Goal: Contribute content

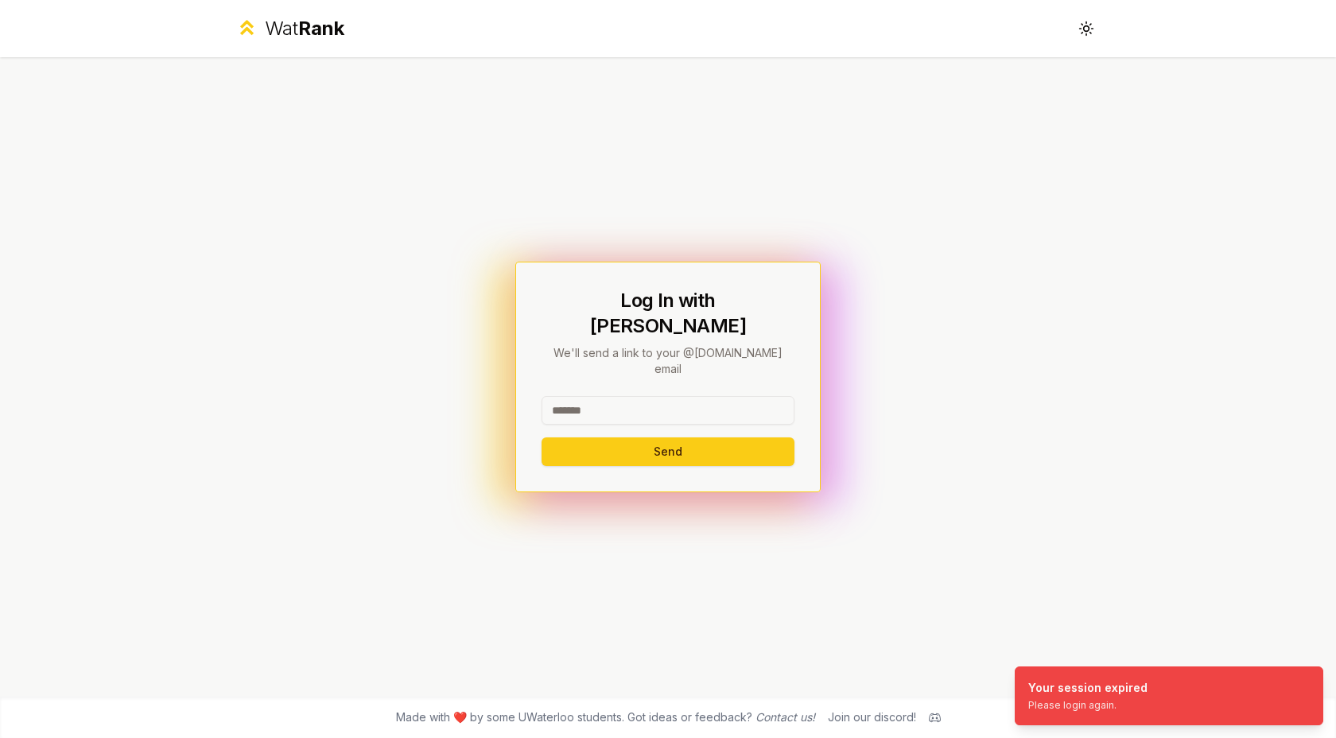
click at [658, 396] on input at bounding box center [668, 410] width 253 height 29
type input "********"
click at [596, 437] on button "Send" at bounding box center [668, 451] width 253 height 29
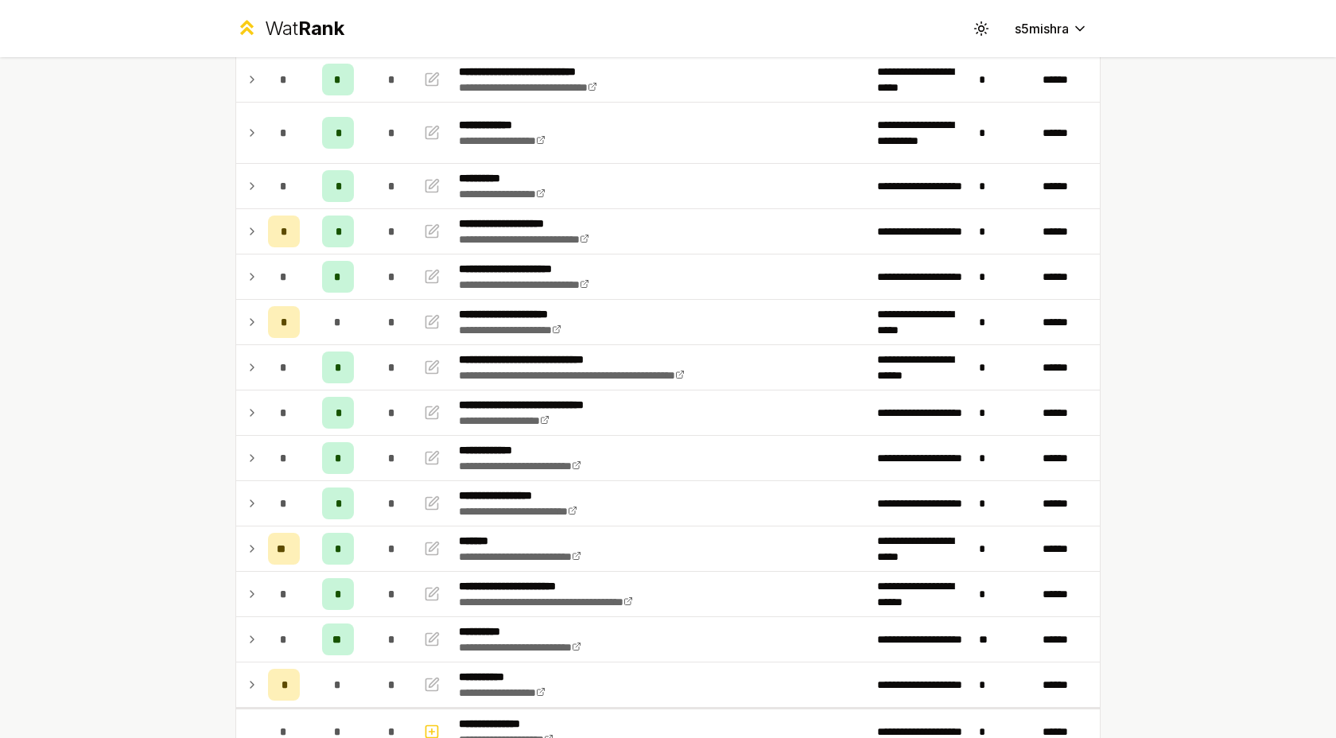
scroll to position [135, 0]
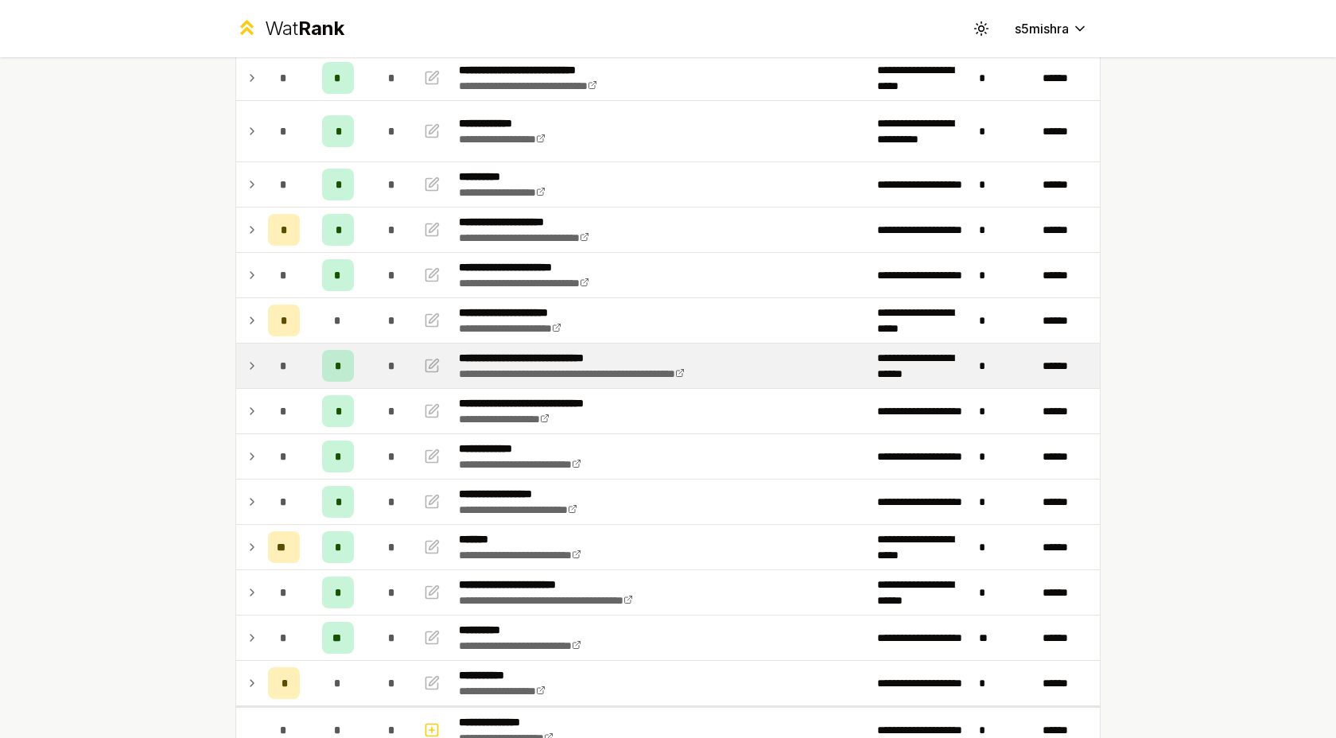
click at [254, 367] on icon at bounding box center [252, 365] width 13 height 19
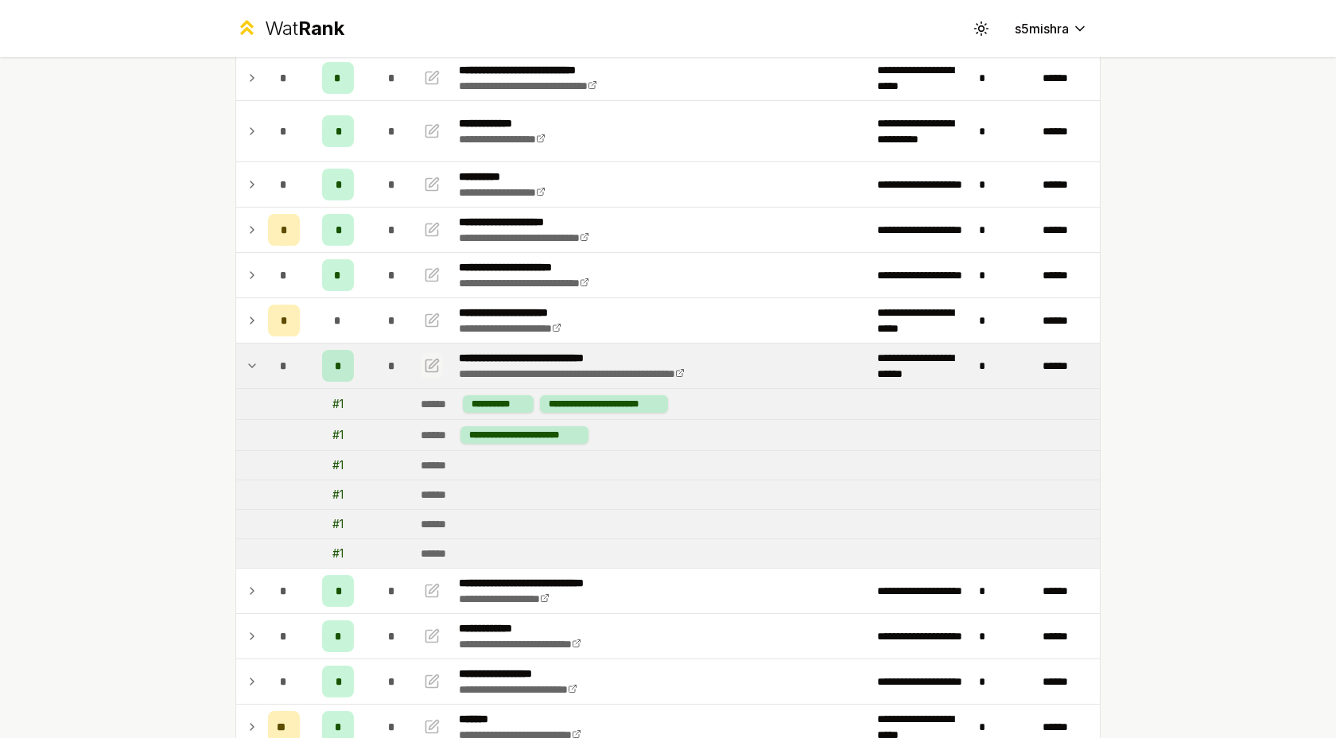
click at [429, 363] on icon "button" at bounding box center [432, 365] width 16 height 19
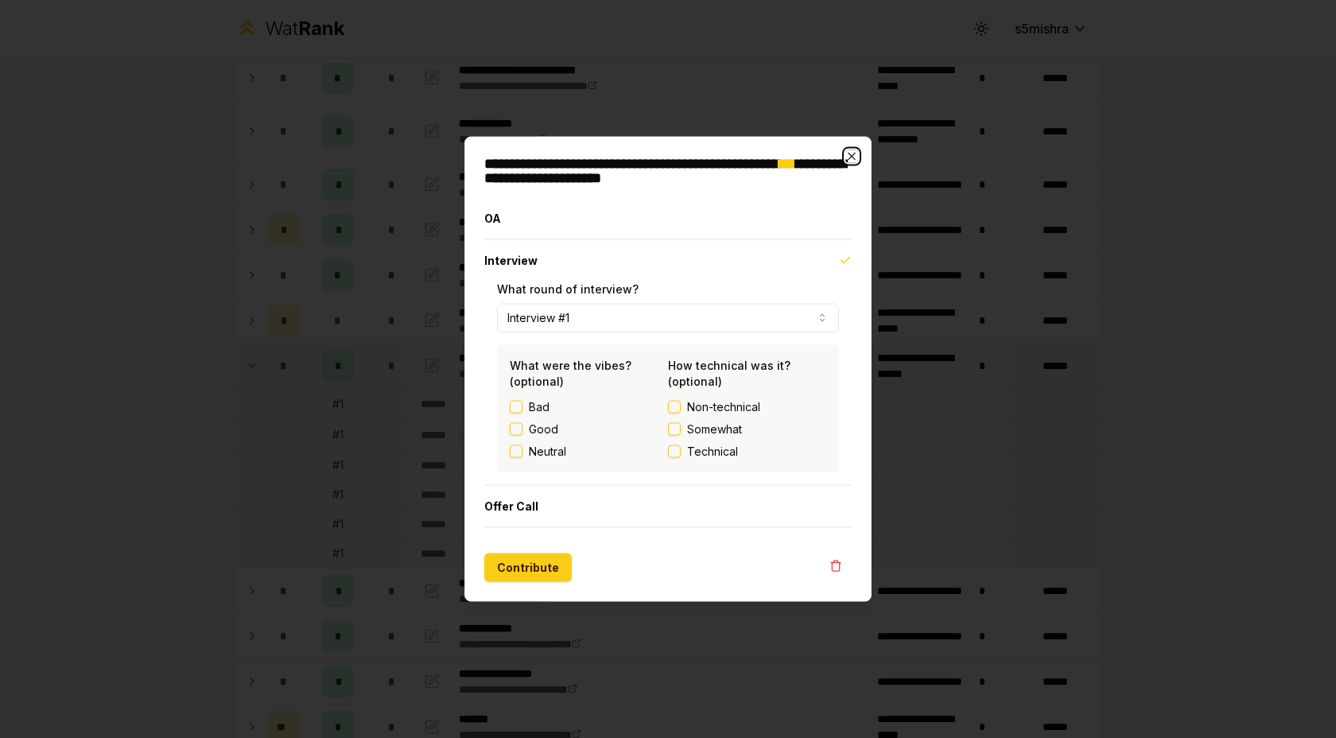
click at [850, 153] on icon "button" at bounding box center [851, 156] width 13 height 13
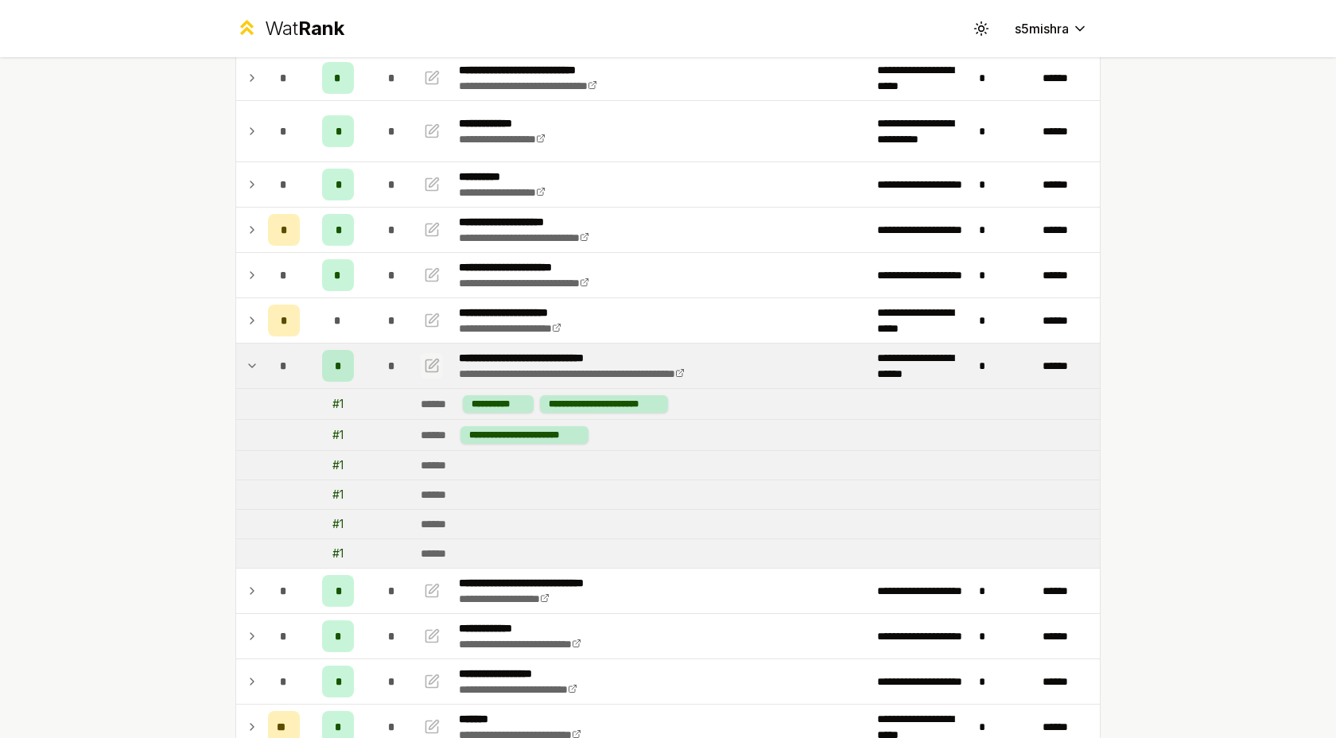
click at [429, 364] on icon "button" at bounding box center [432, 365] width 16 height 19
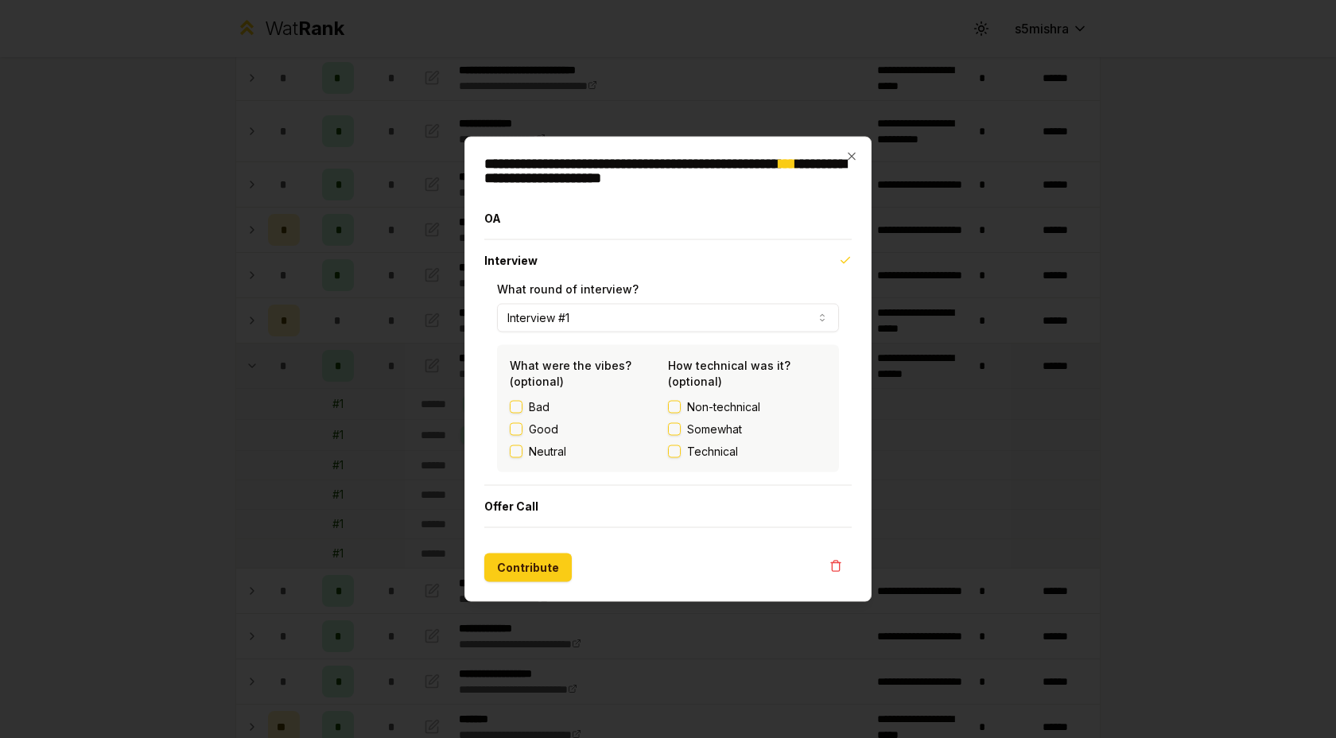
click at [584, 328] on button "Interview #1" at bounding box center [668, 318] width 342 height 29
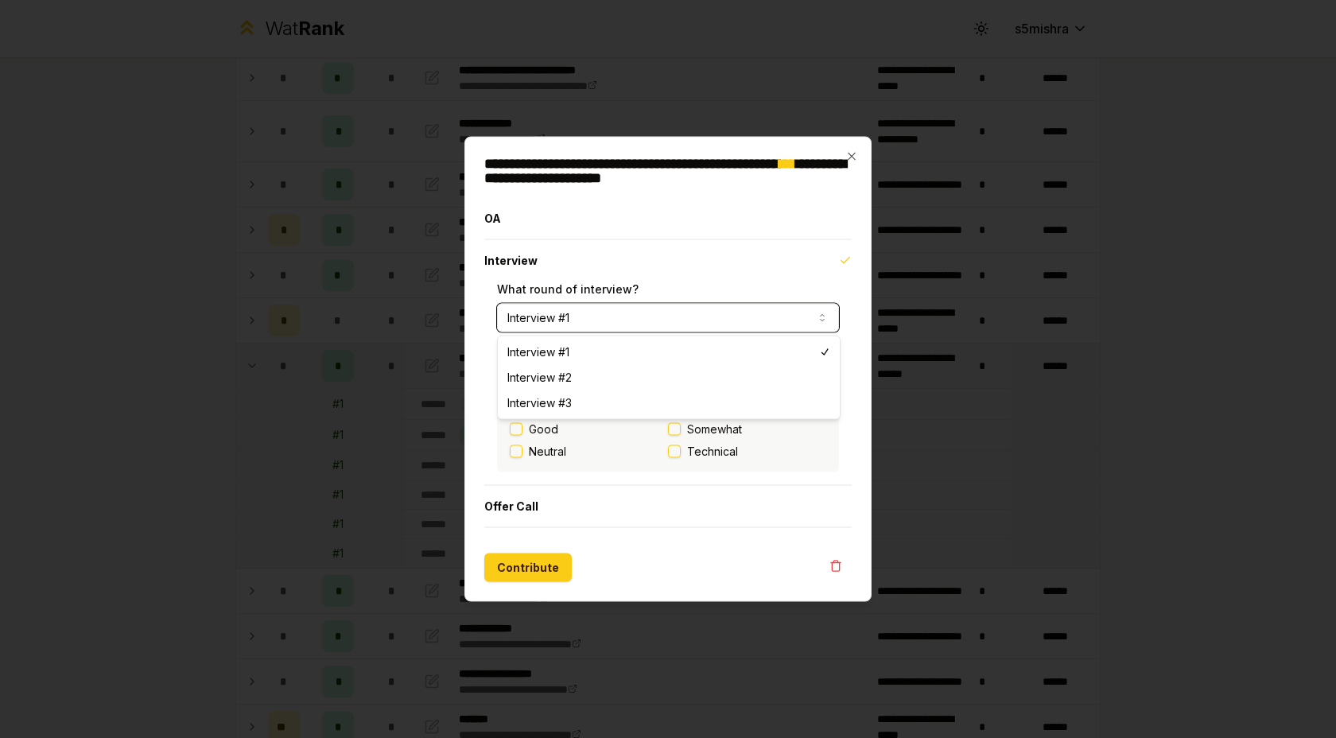
select select "*"
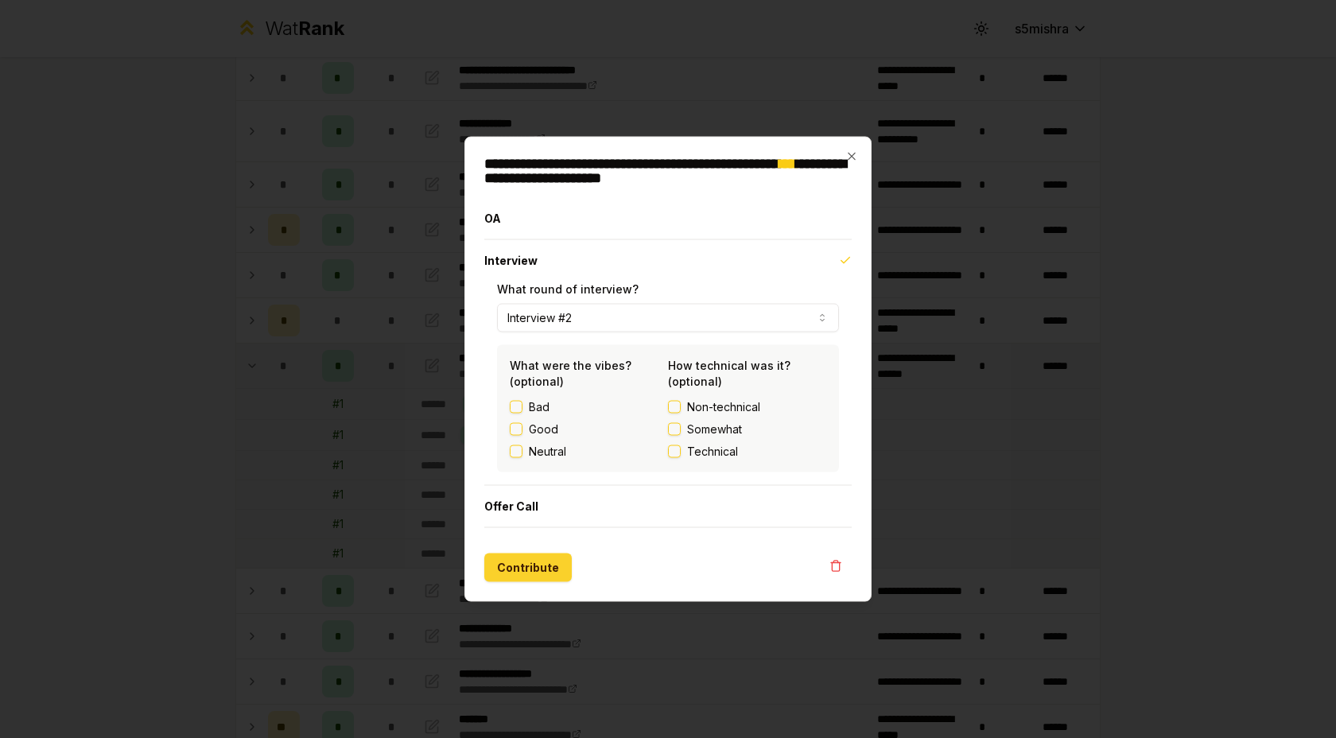
click at [518, 561] on button "Contribute" at bounding box center [527, 568] width 87 height 29
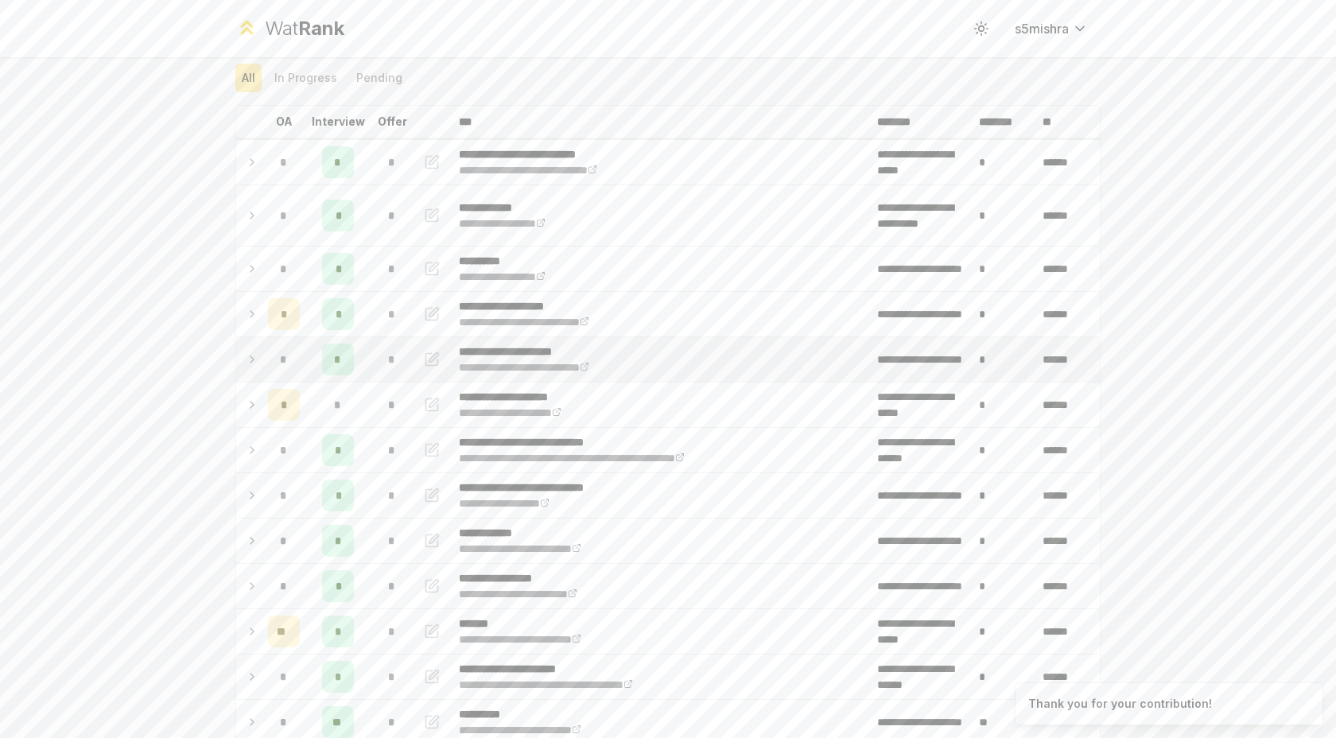
scroll to position [56, 0]
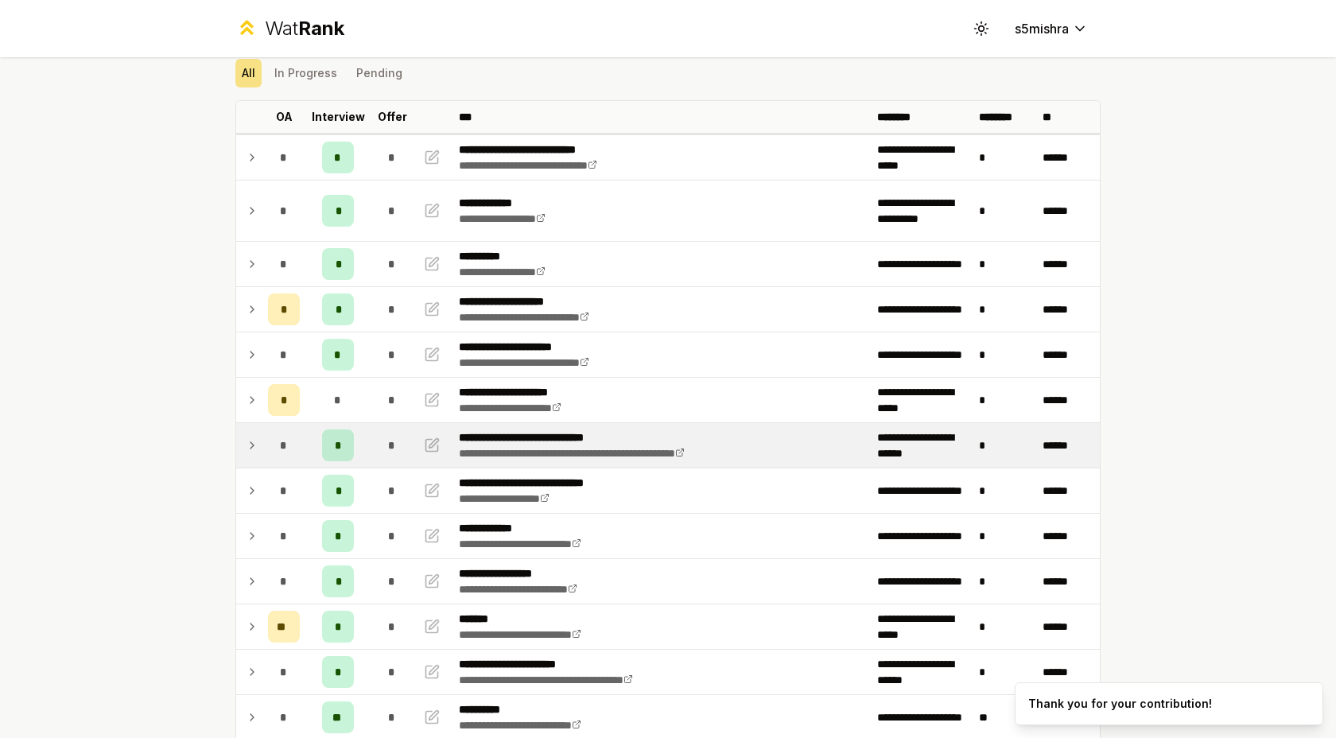
click at [246, 445] on icon at bounding box center [252, 445] width 13 height 19
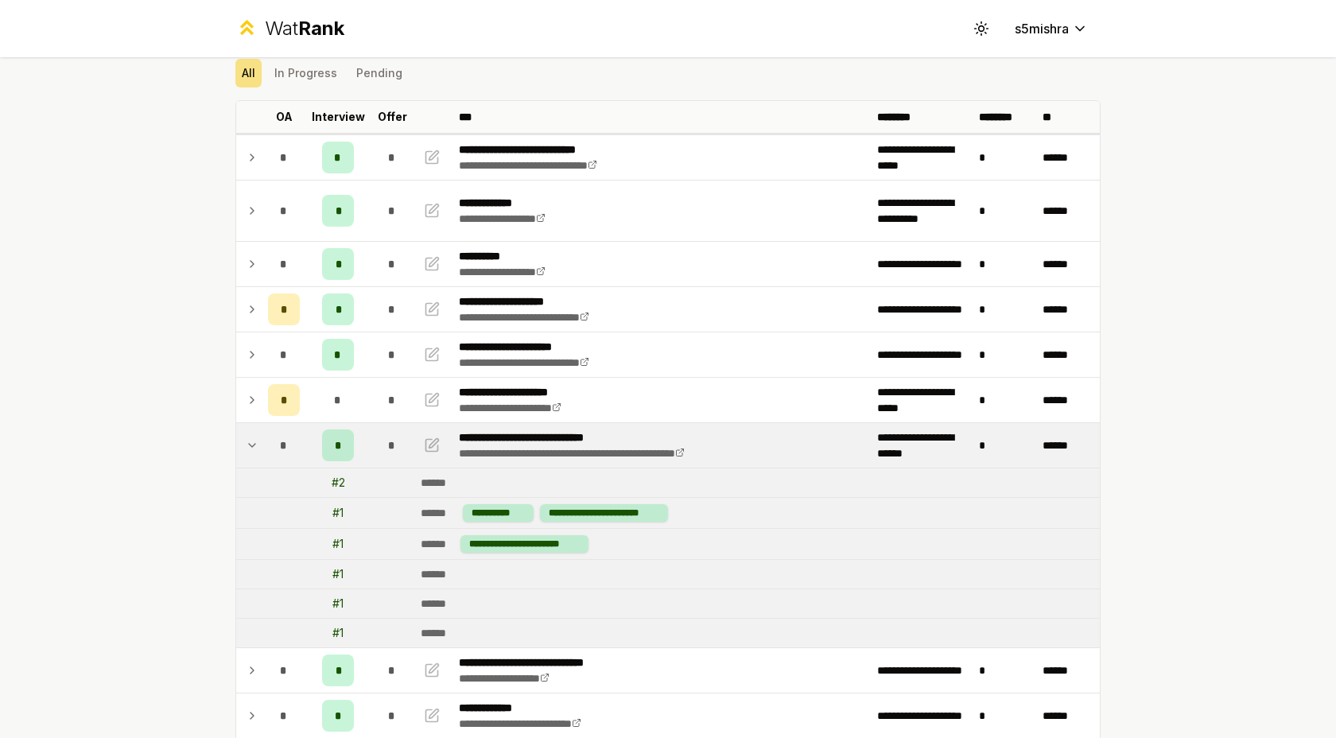
click at [253, 448] on icon at bounding box center [252, 445] width 13 height 19
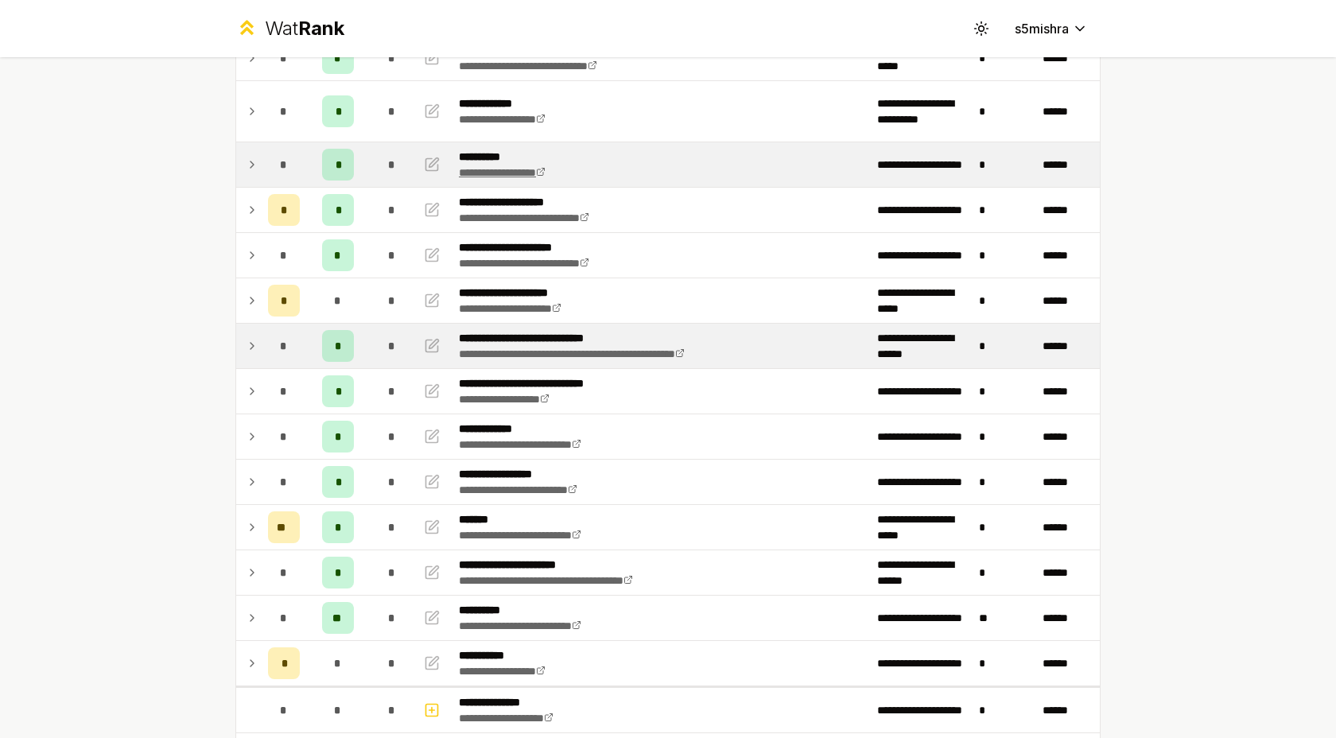
scroll to position [169, 0]
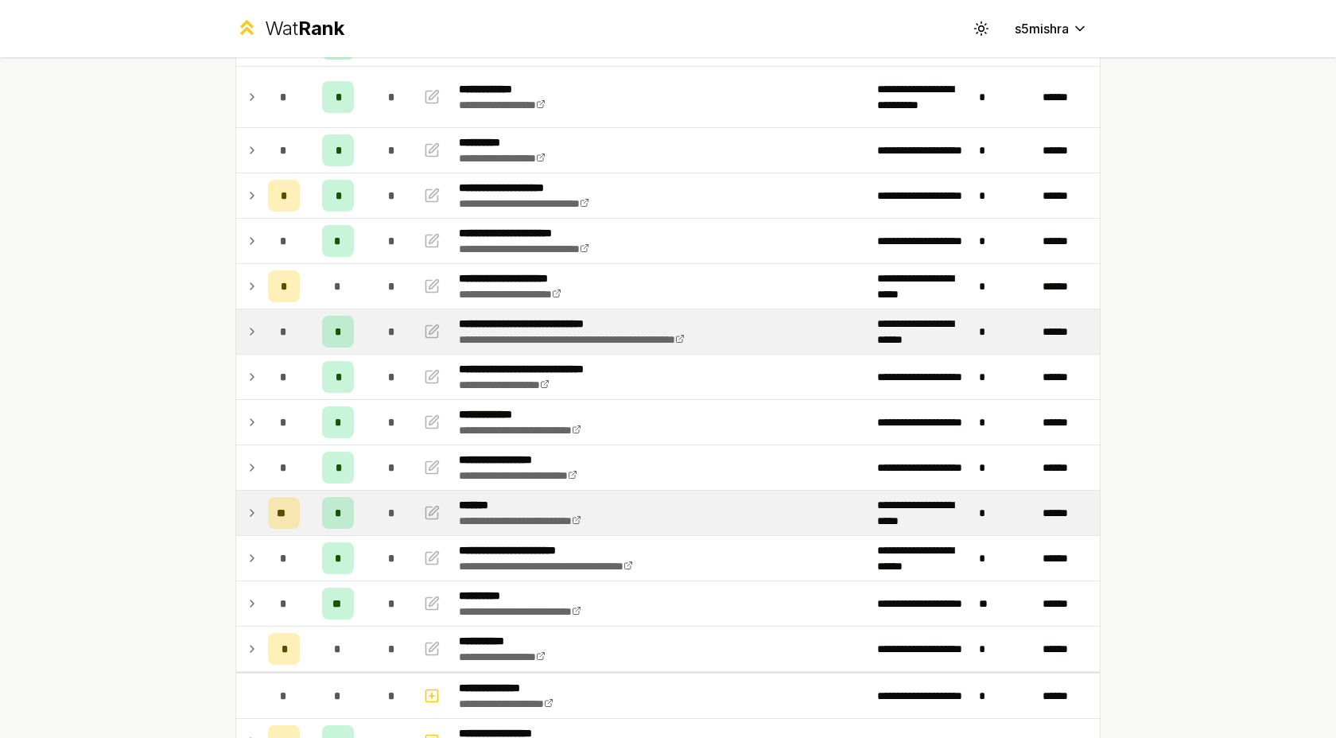
click at [254, 515] on icon at bounding box center [252, 512] width 13 height 19
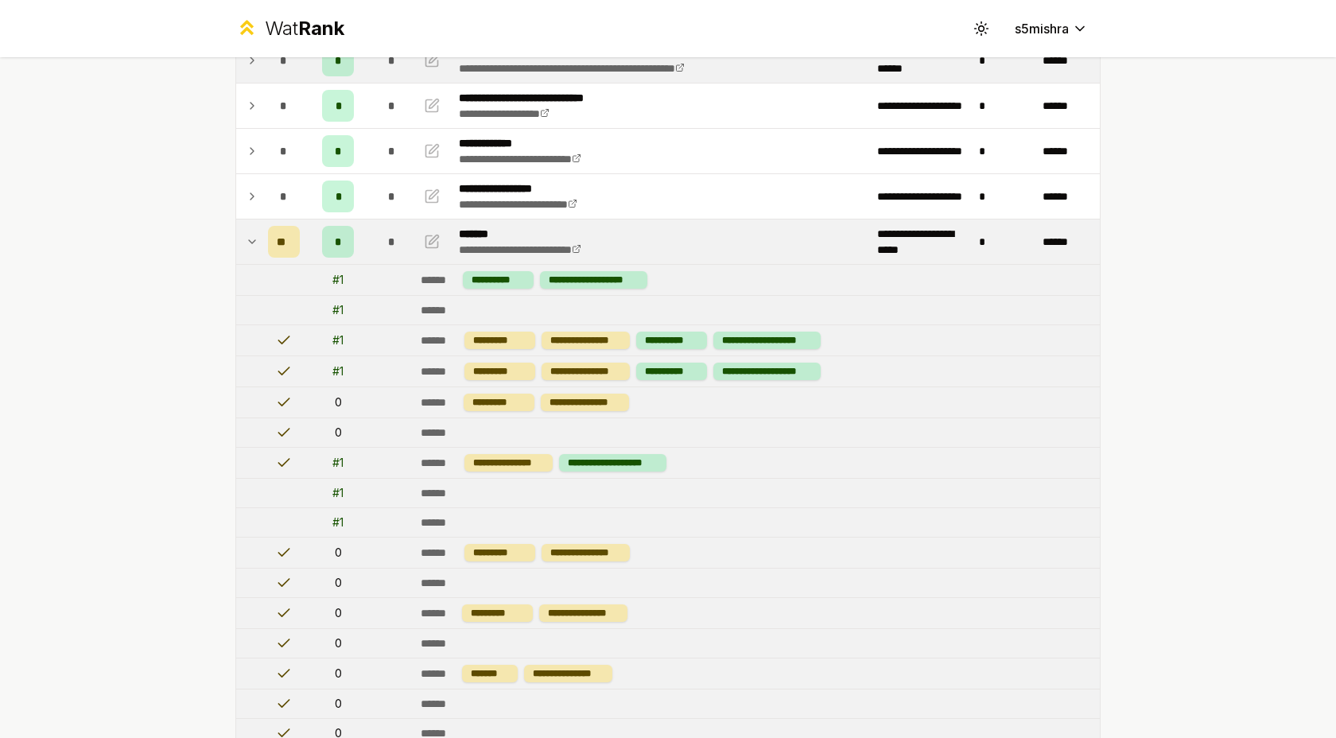
scroll to position [404, 0]
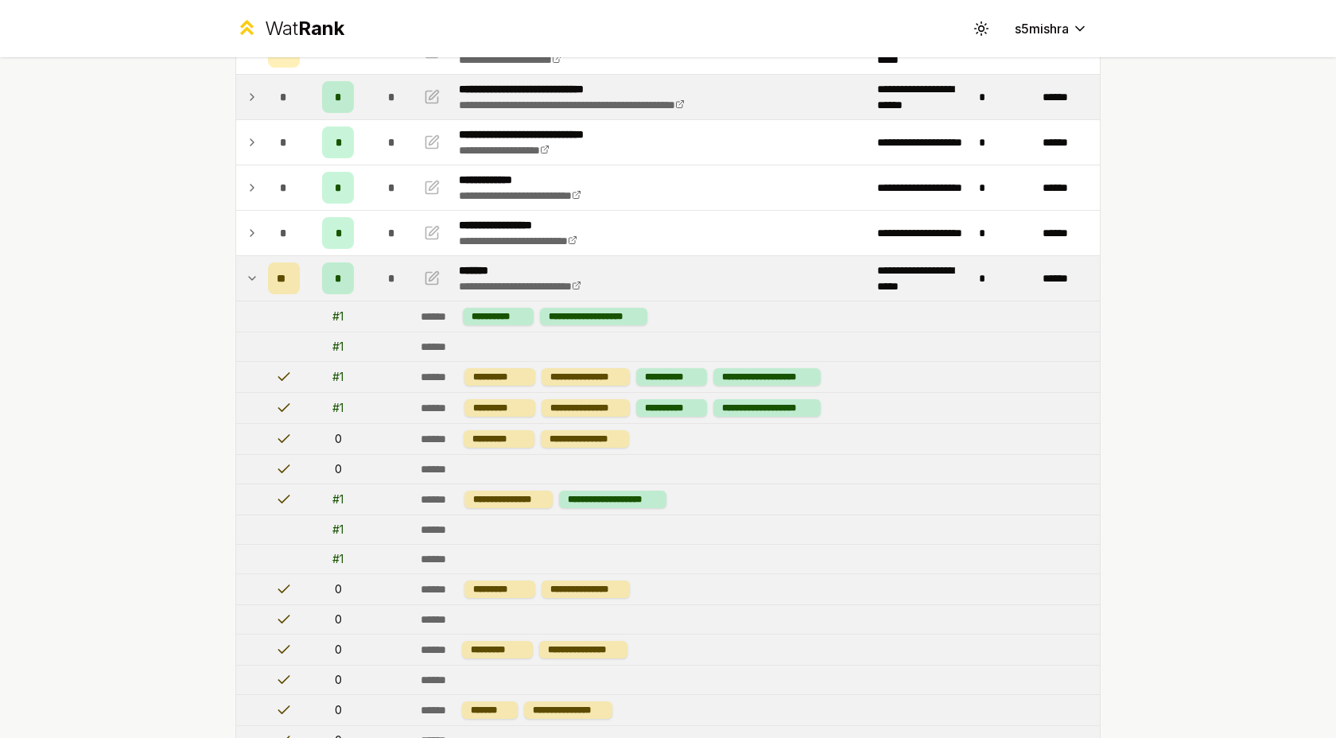
click at [251, 283] on icon at bounding box center [252, 278] width 13 height 19
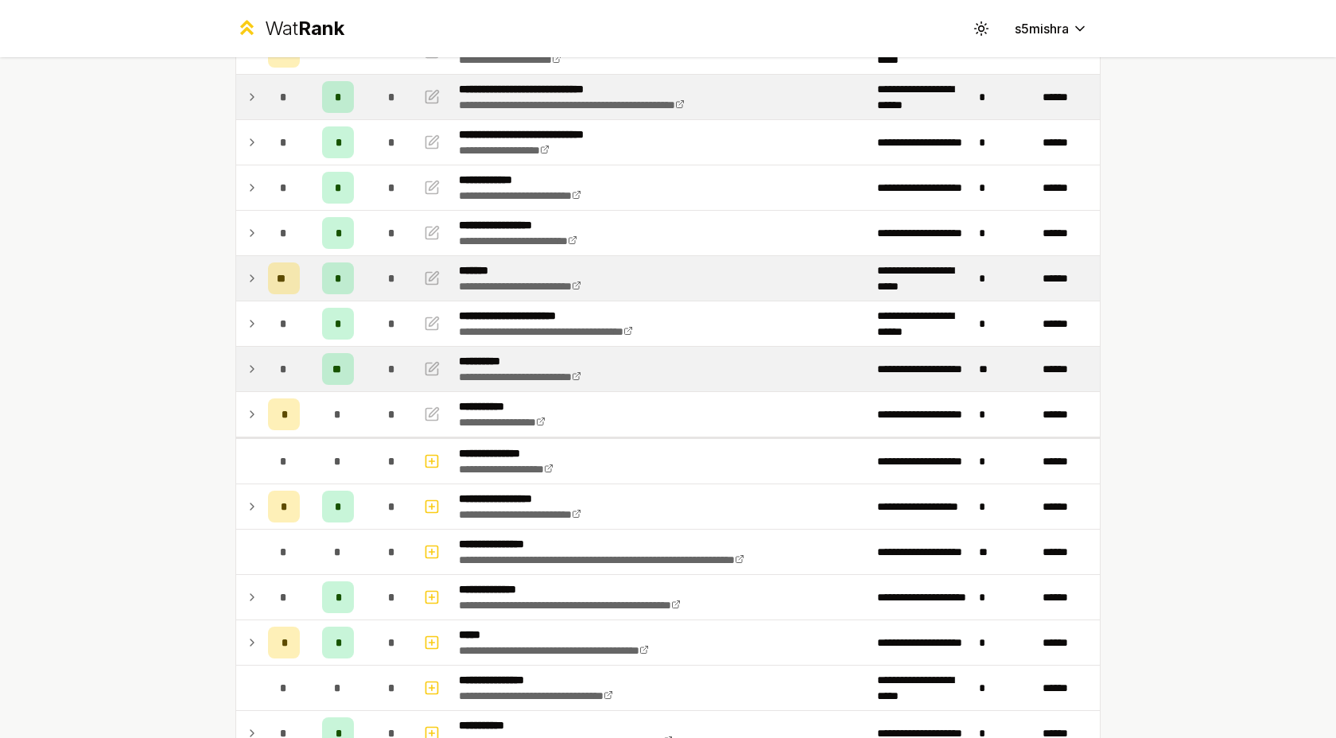
click at [249, 368] on icon at bounding box center [252, 368] width 13 height 19
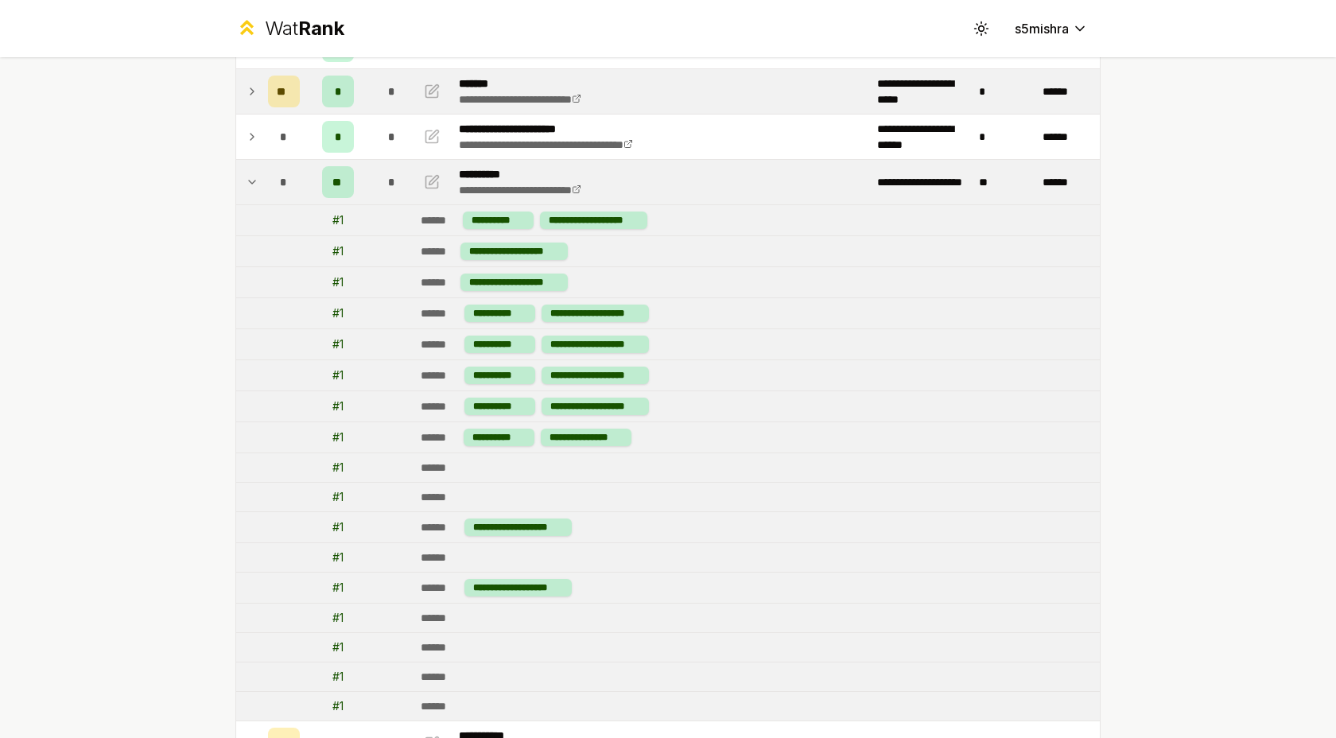
scroll to position [589, 0]
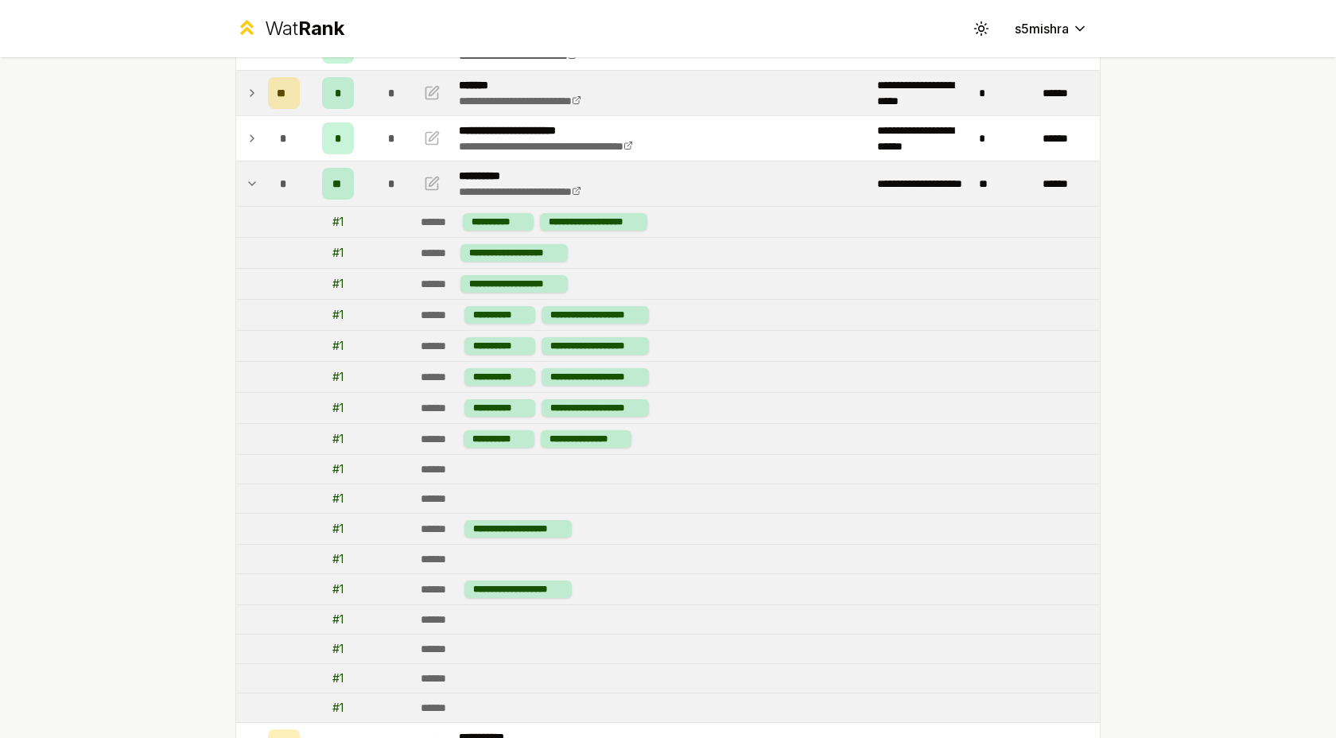
click at [251, 179] on icon at bounding box center [252, 183] width 13 height 19
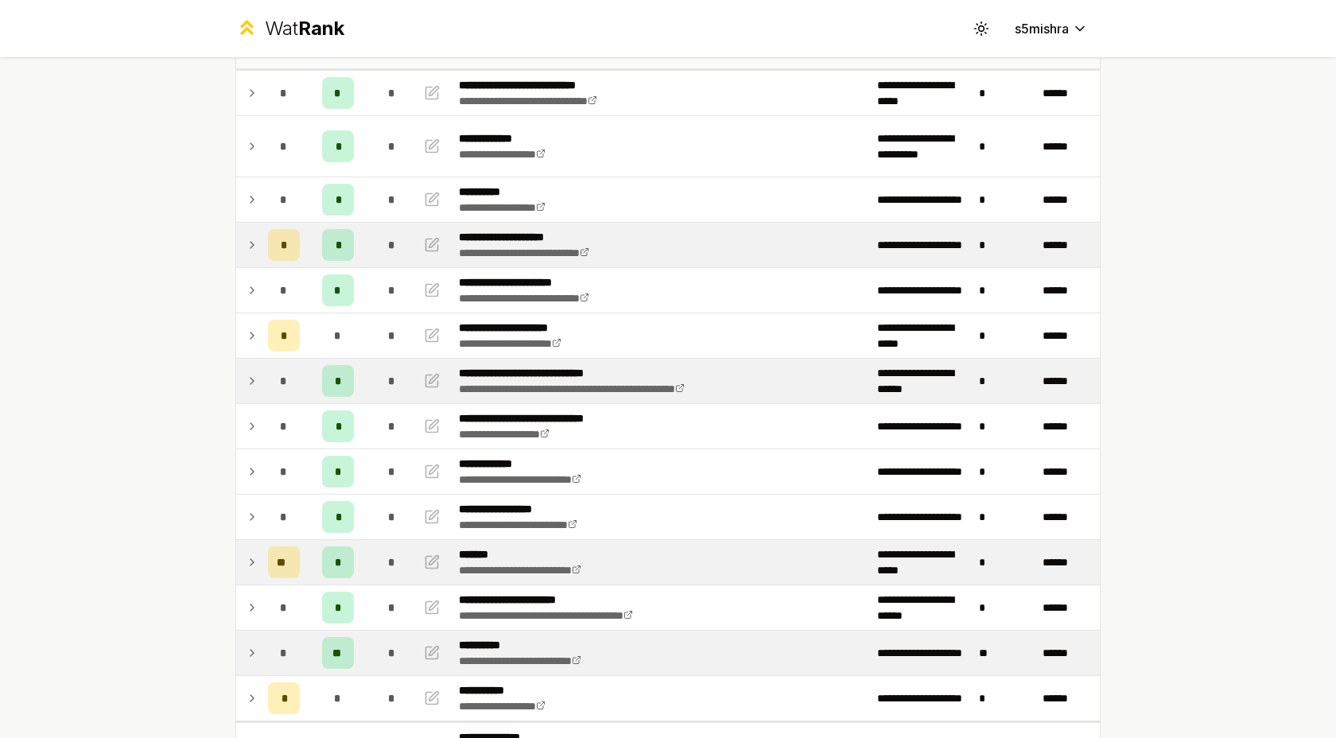
scroll to position [116, 0]
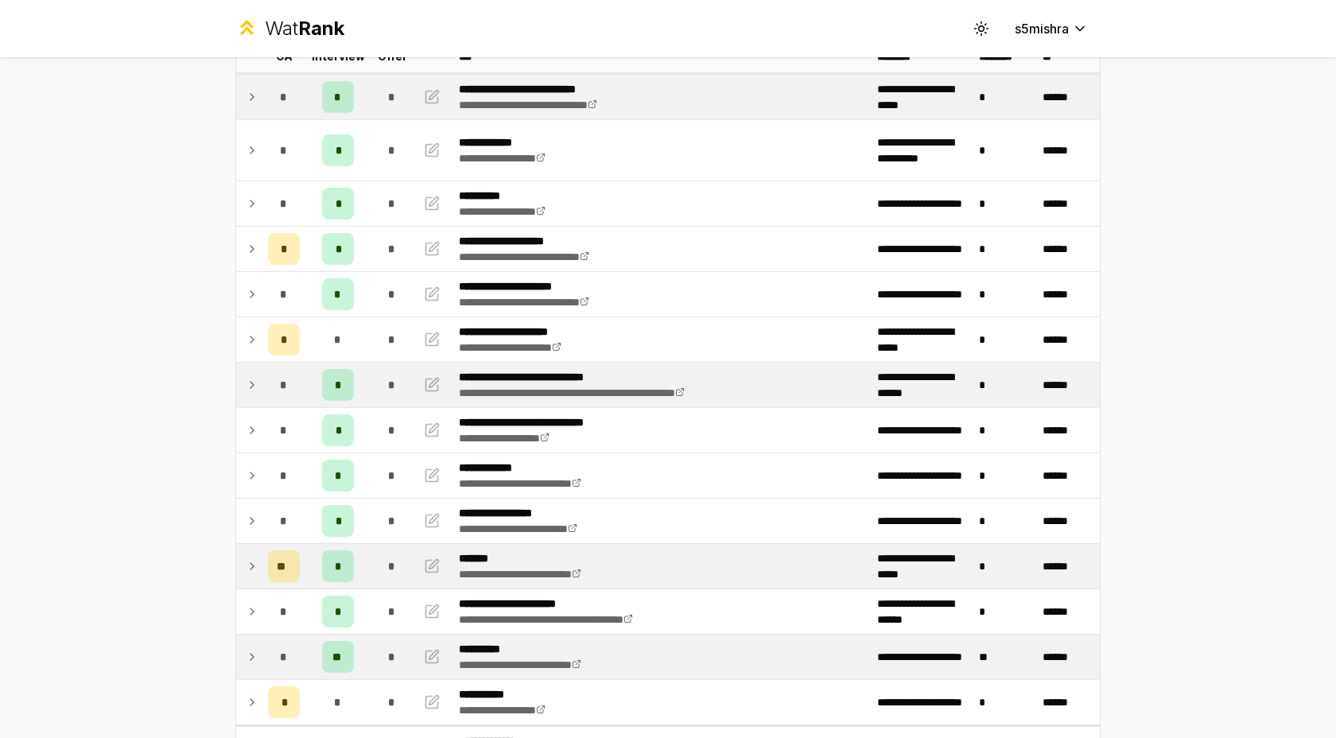
click at [257, 101] on icon at bounding box center [252, 96] width 13 height 19
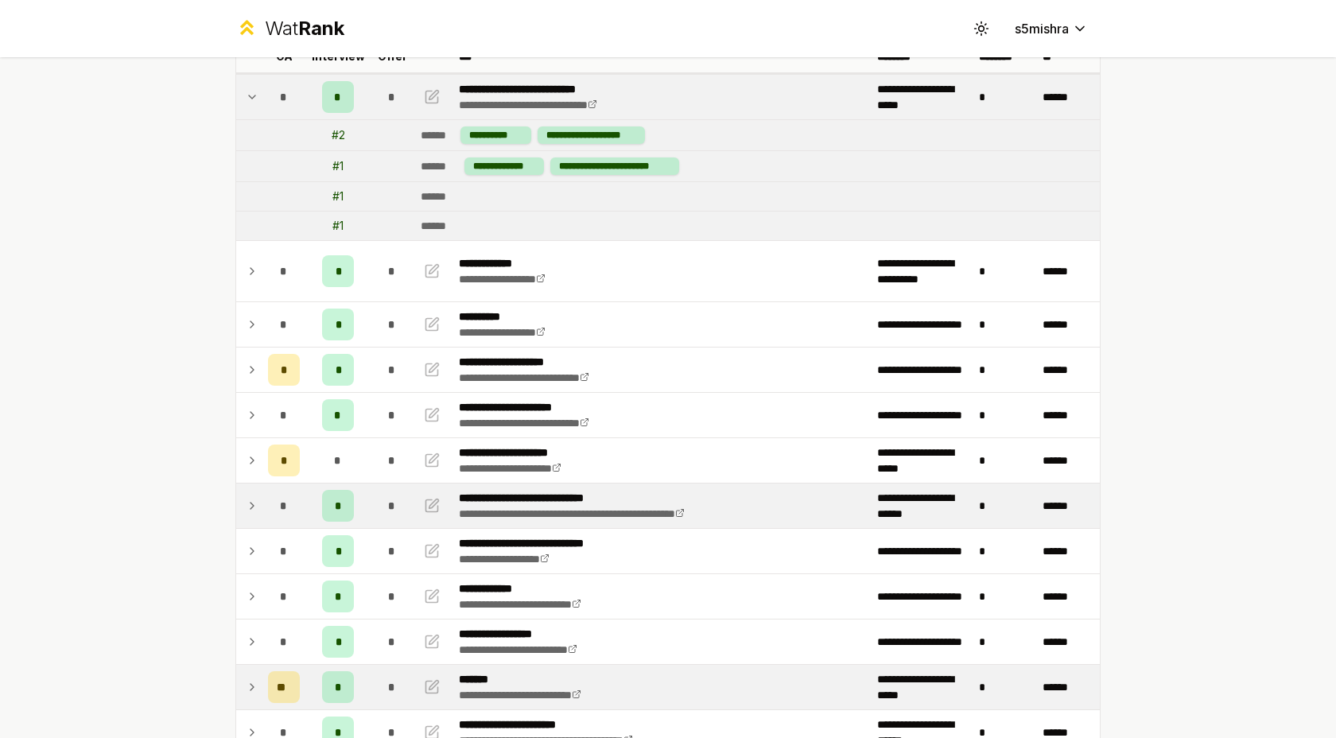
click at [257, 101] on icon at bounding box center [252, 96] width 13 height 19
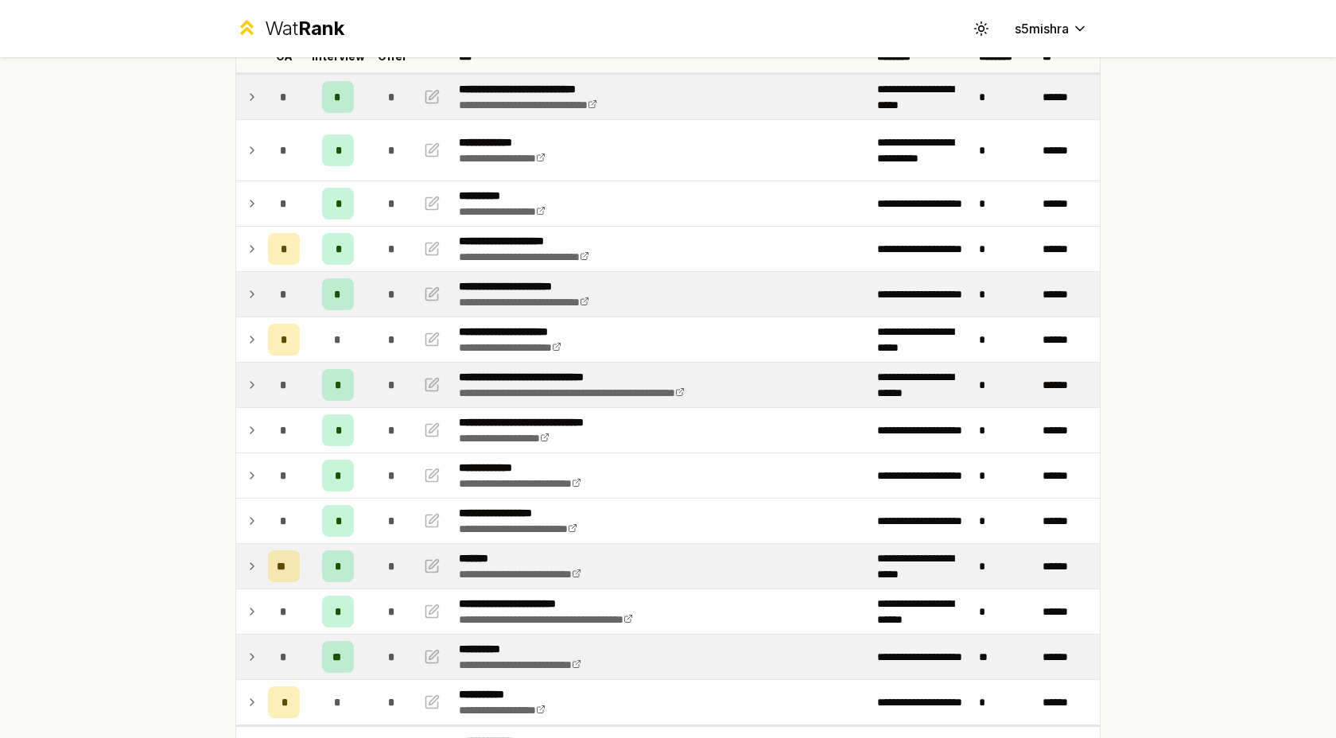
click at [248, 297] on icon at bounding box center [252, 294] width 13 height 19
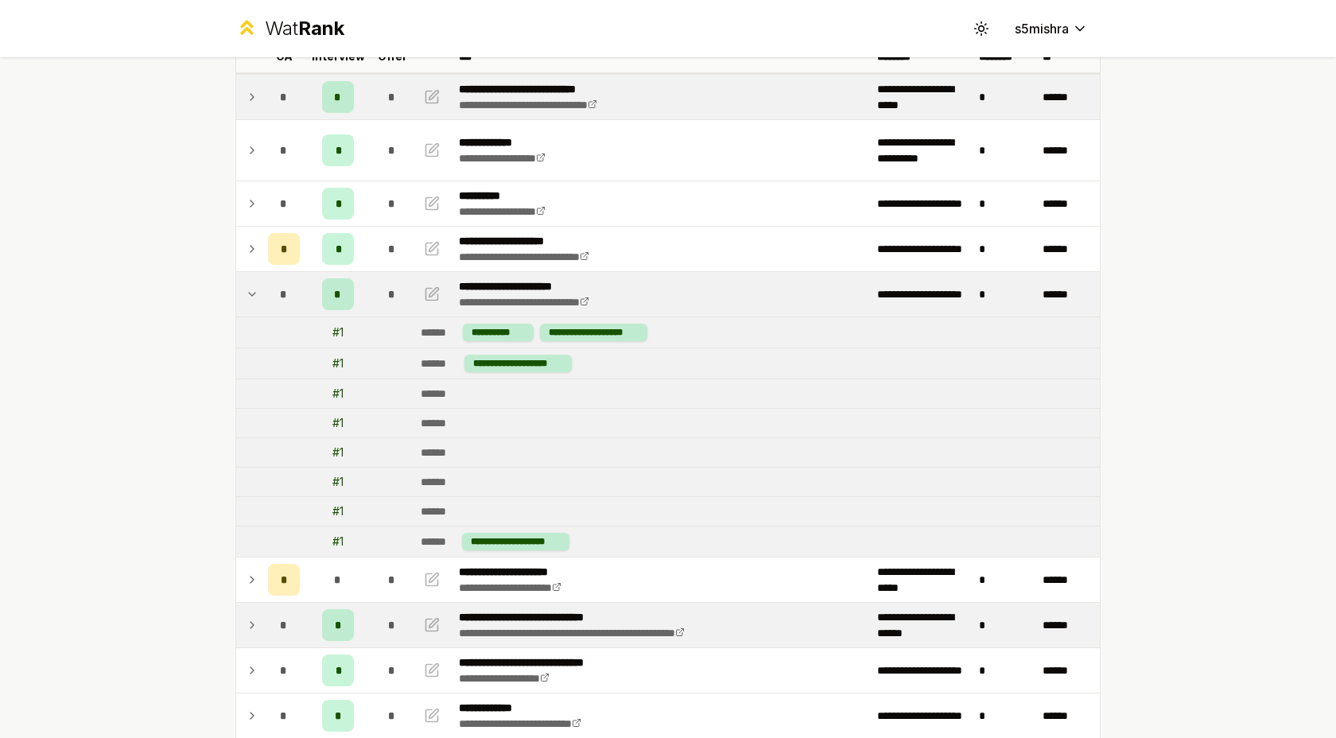
click at [248, 297] on icon at bounding box center [252, 294] width 13 height 19
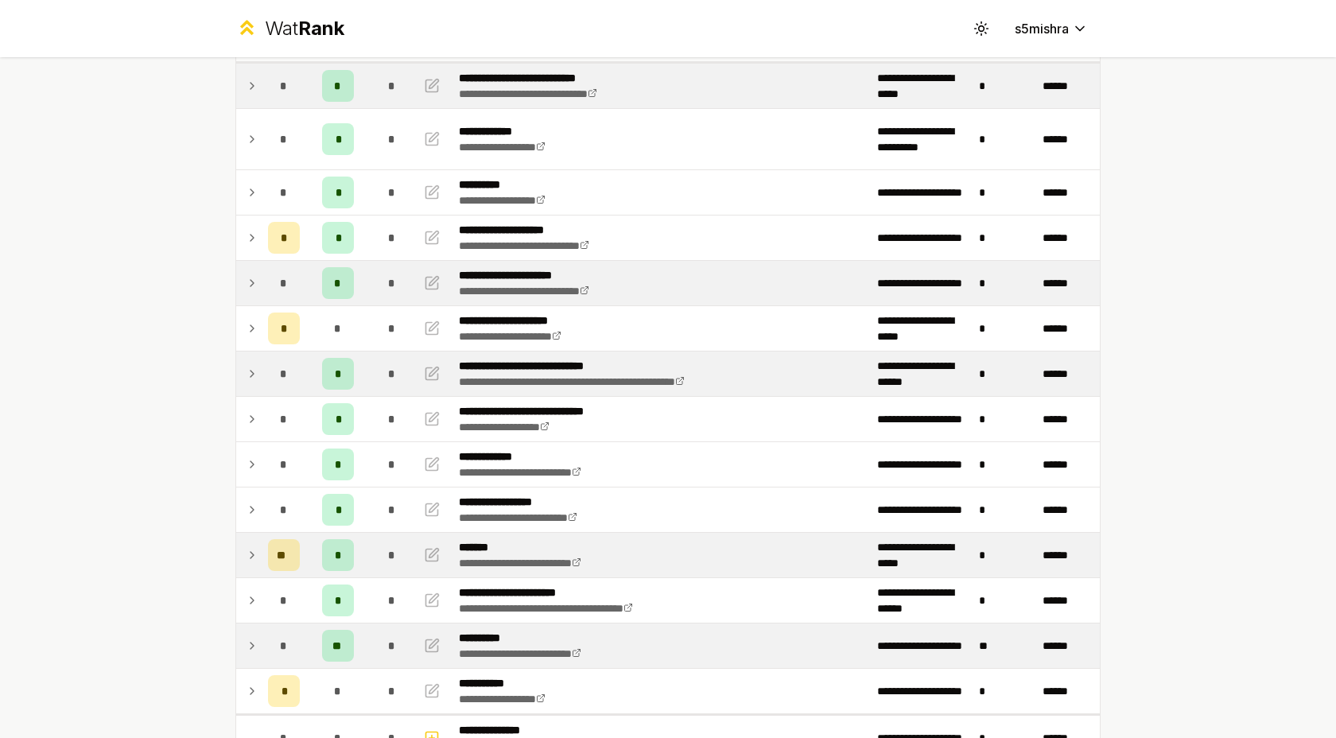
scroll to position [126, 0]
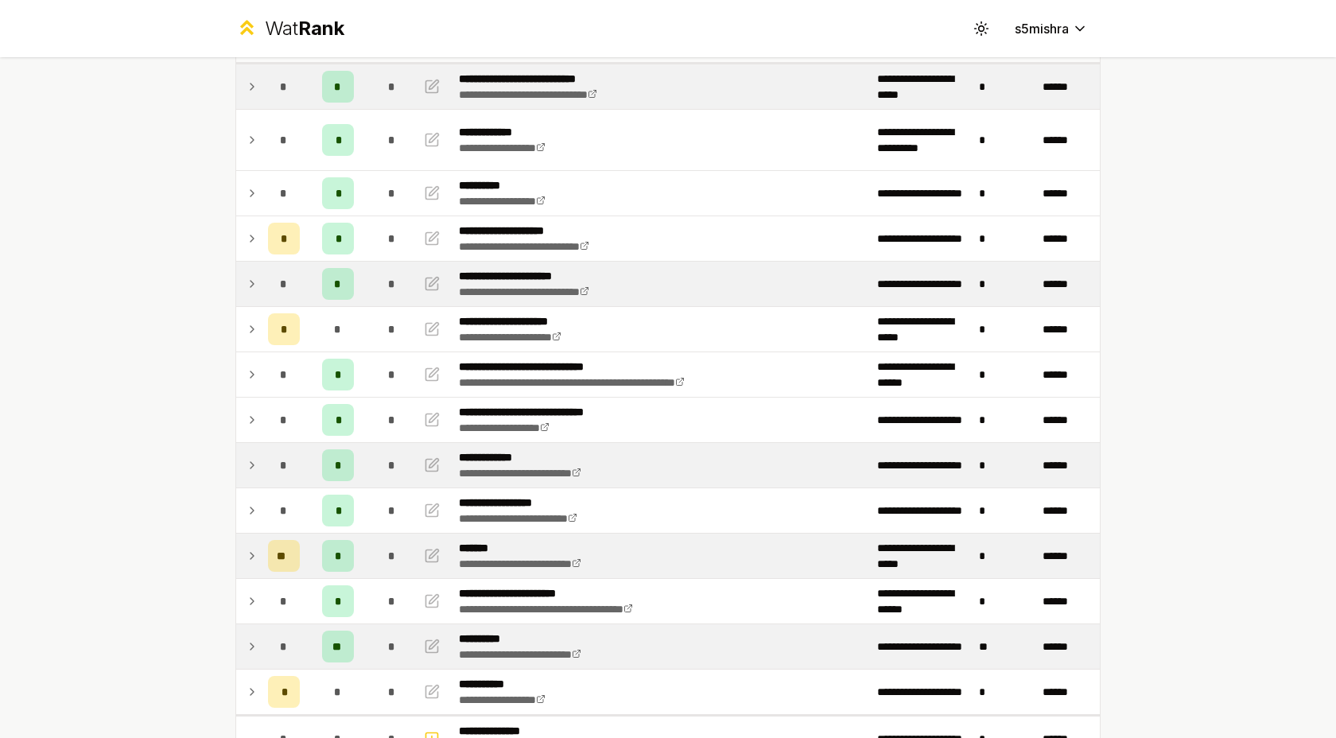
click at [252, 472] on icon at bounding box center [252, 465] width 13 height 19
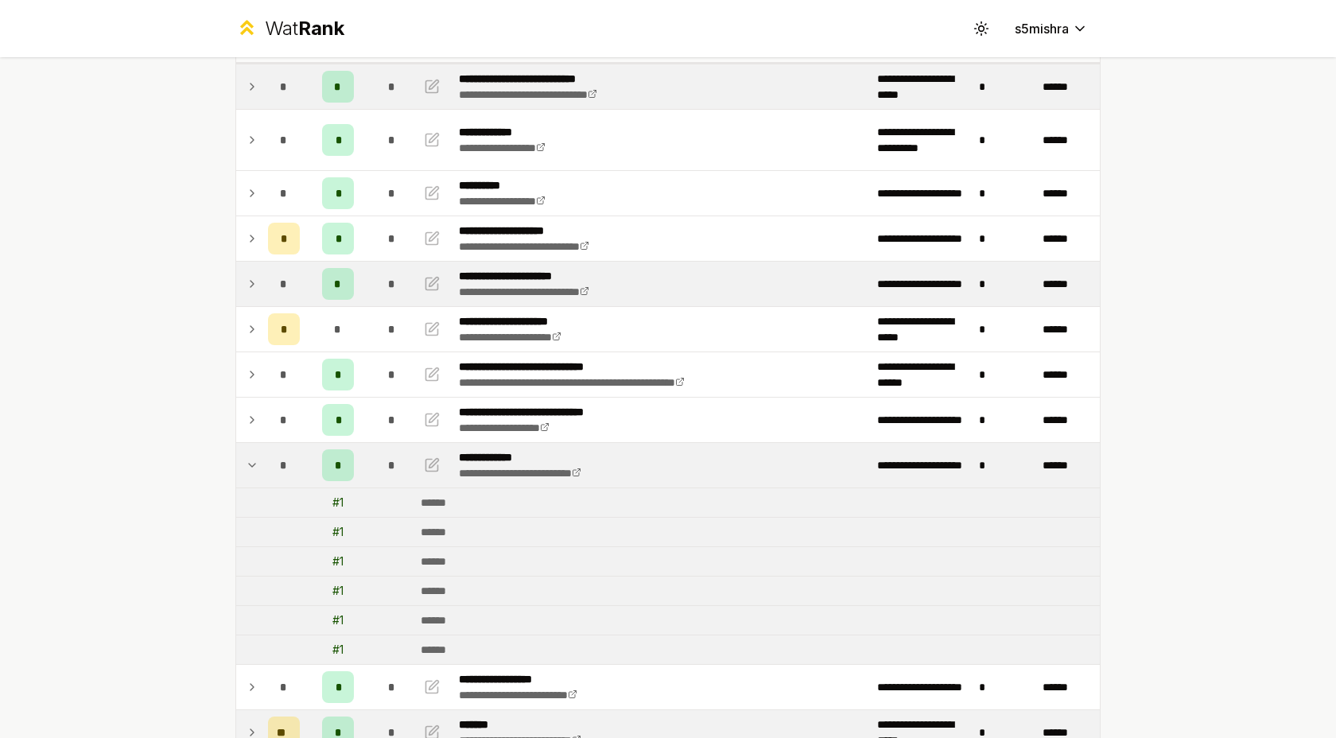
click at [252, 472] on icon at bounding box center [252, 465] width 13 height 19
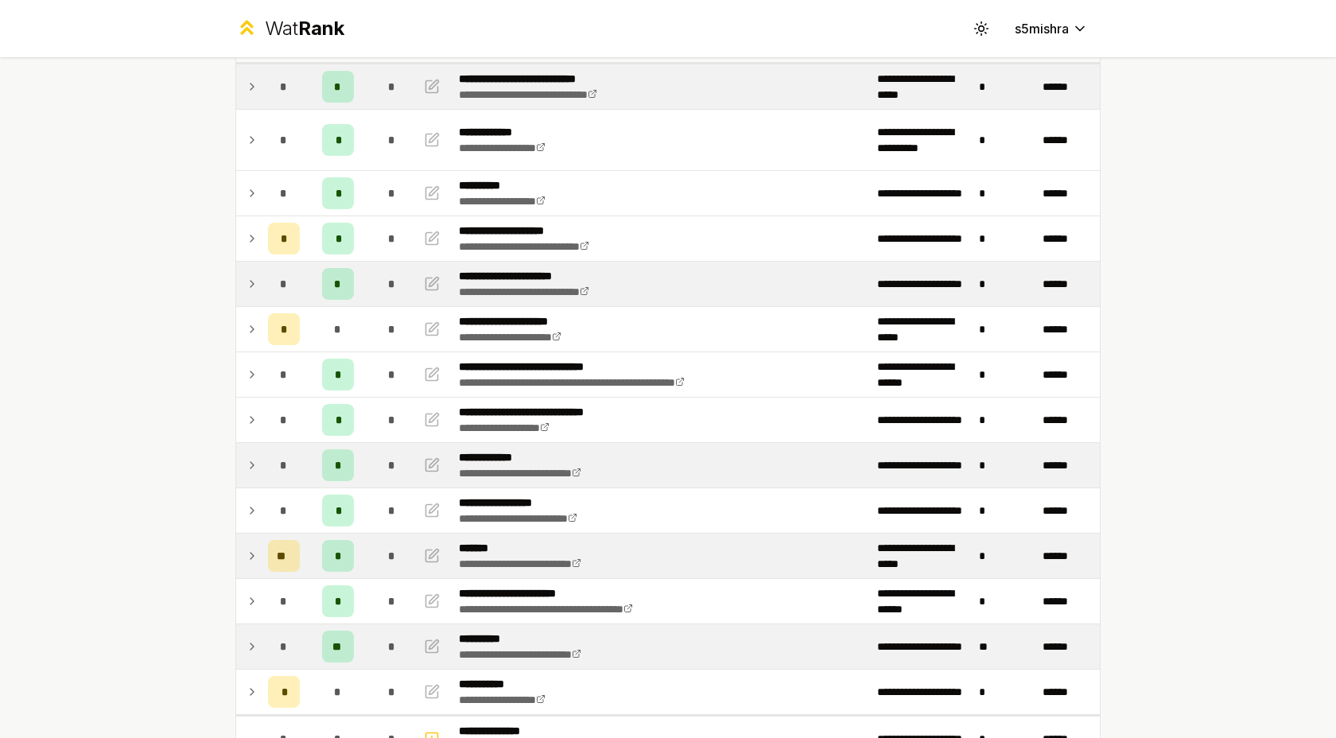
scroll to position [73, 0]
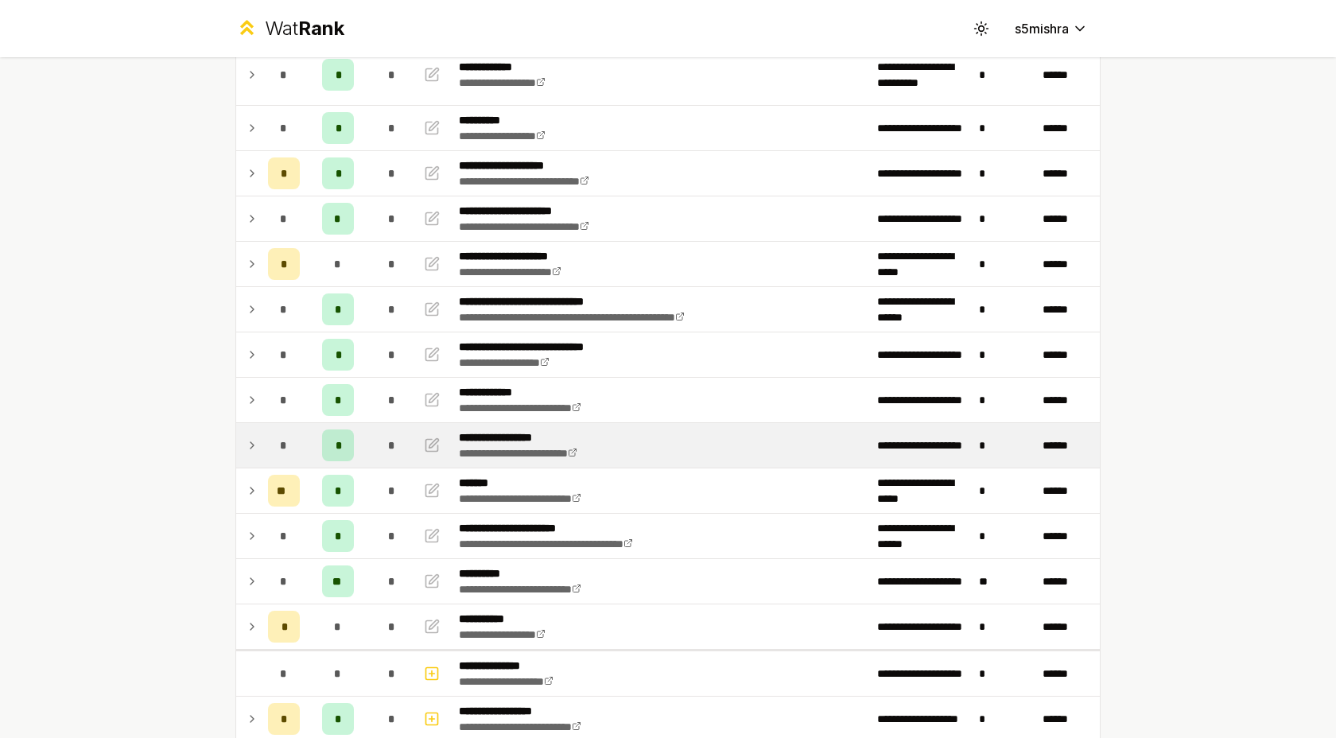
scroll to position [150, 0]
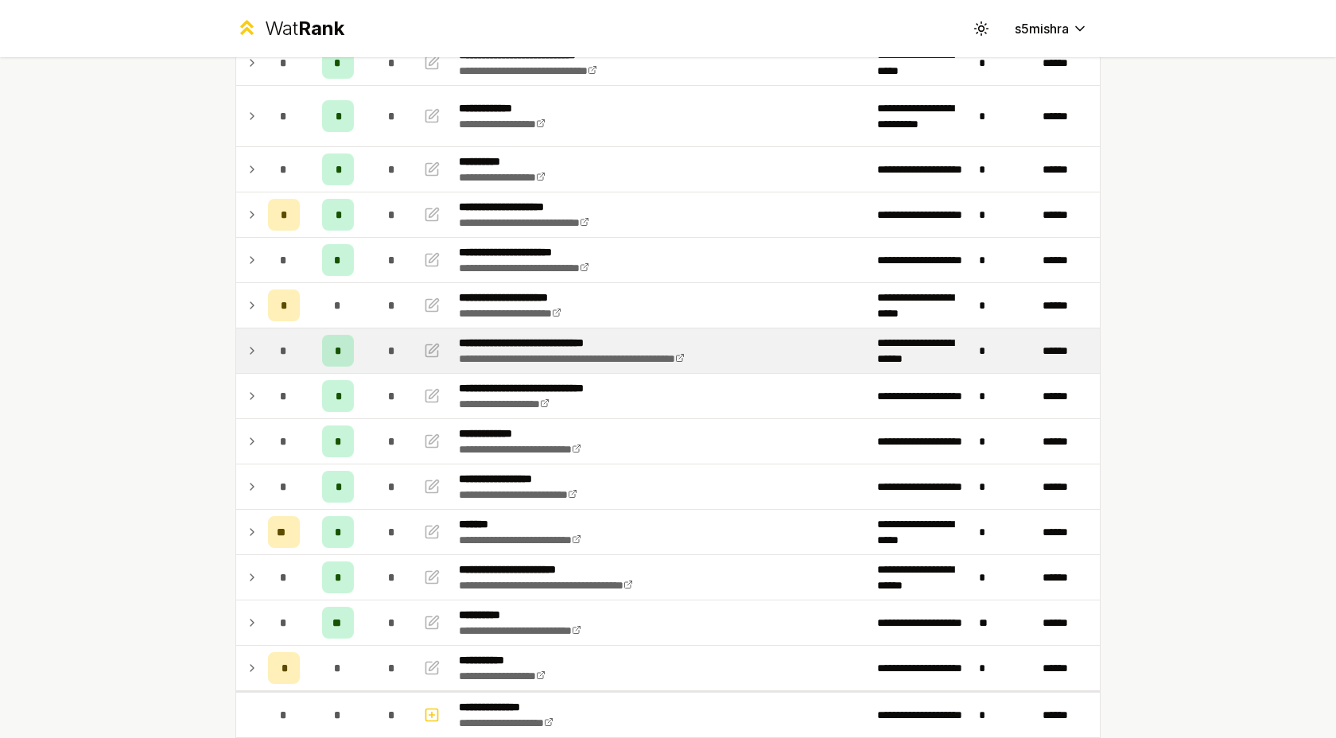
click at [258, 353] on td at bounding box center [248, 350] width 25 height 45
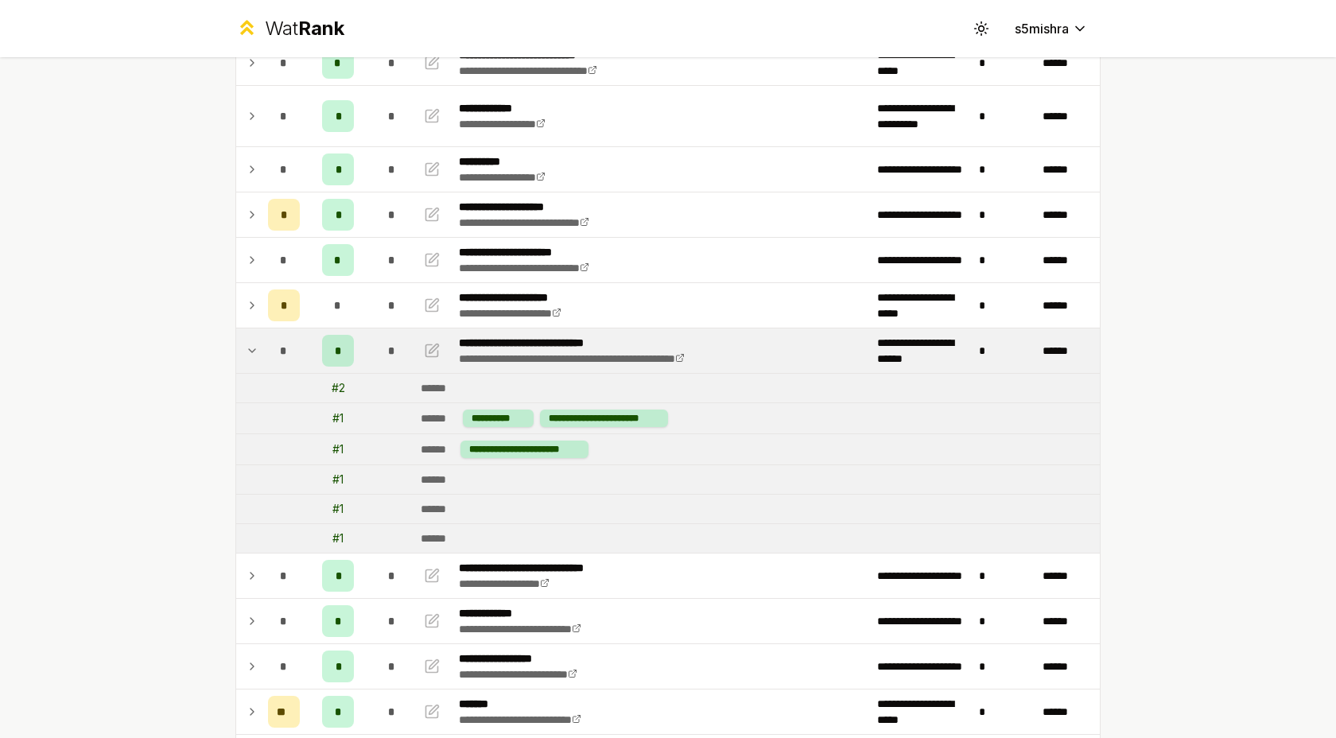
click at [258, 353] on td at bounding box center [248, 350] width 25 height 45
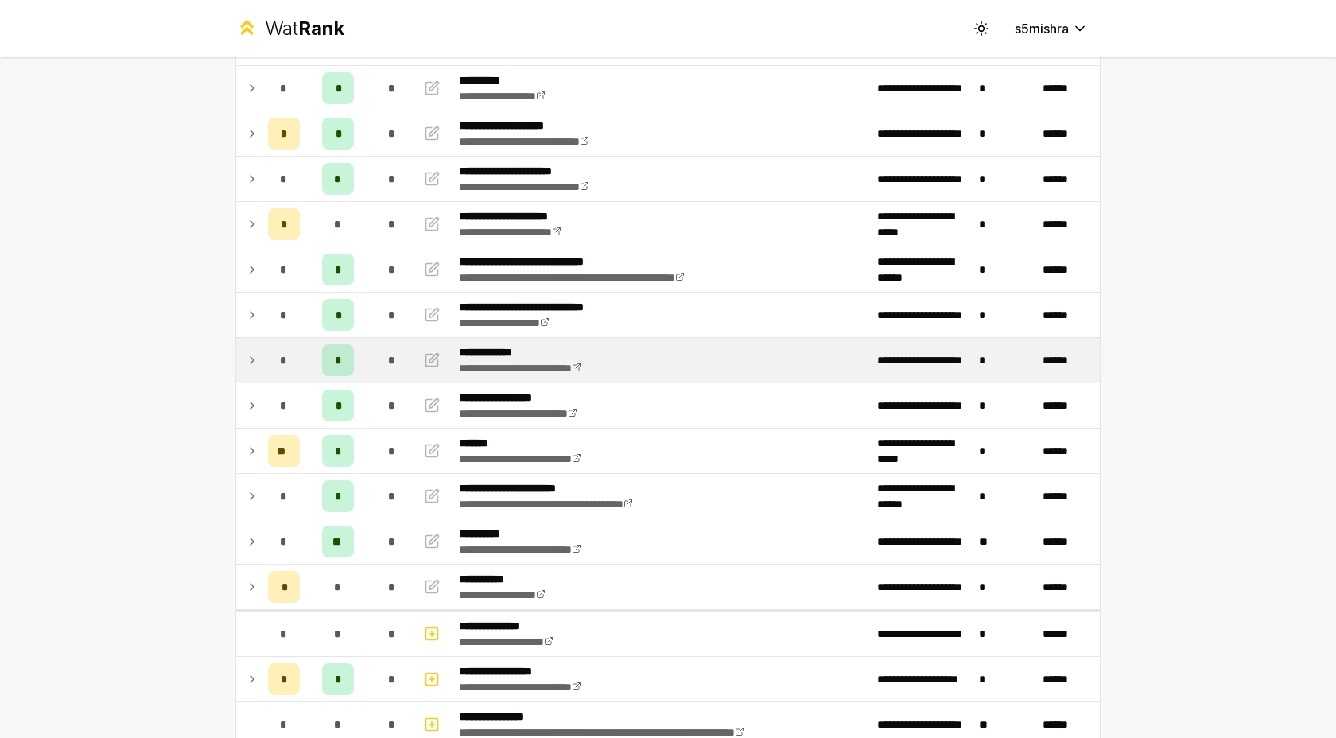
scroll to position [231, 0]
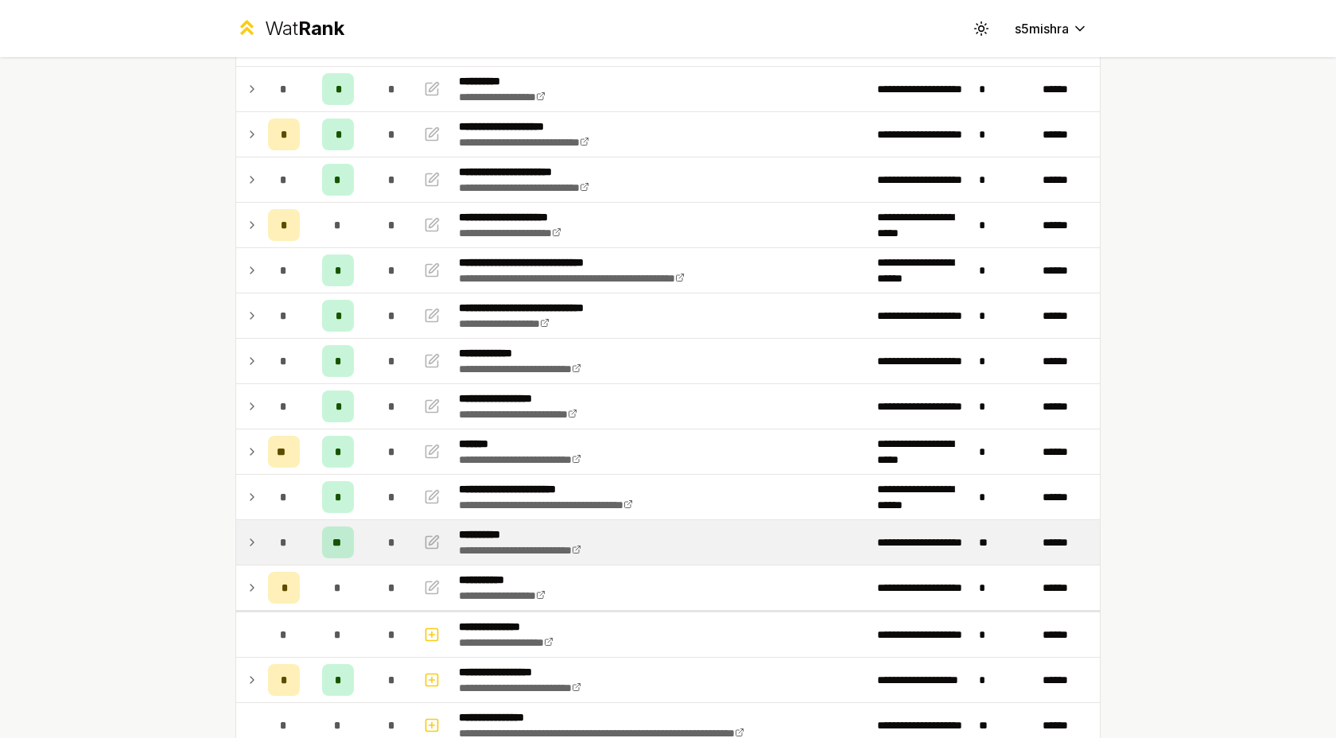
click at [247, 541] on icon at bounding box center [252, 542] width 13 height 19
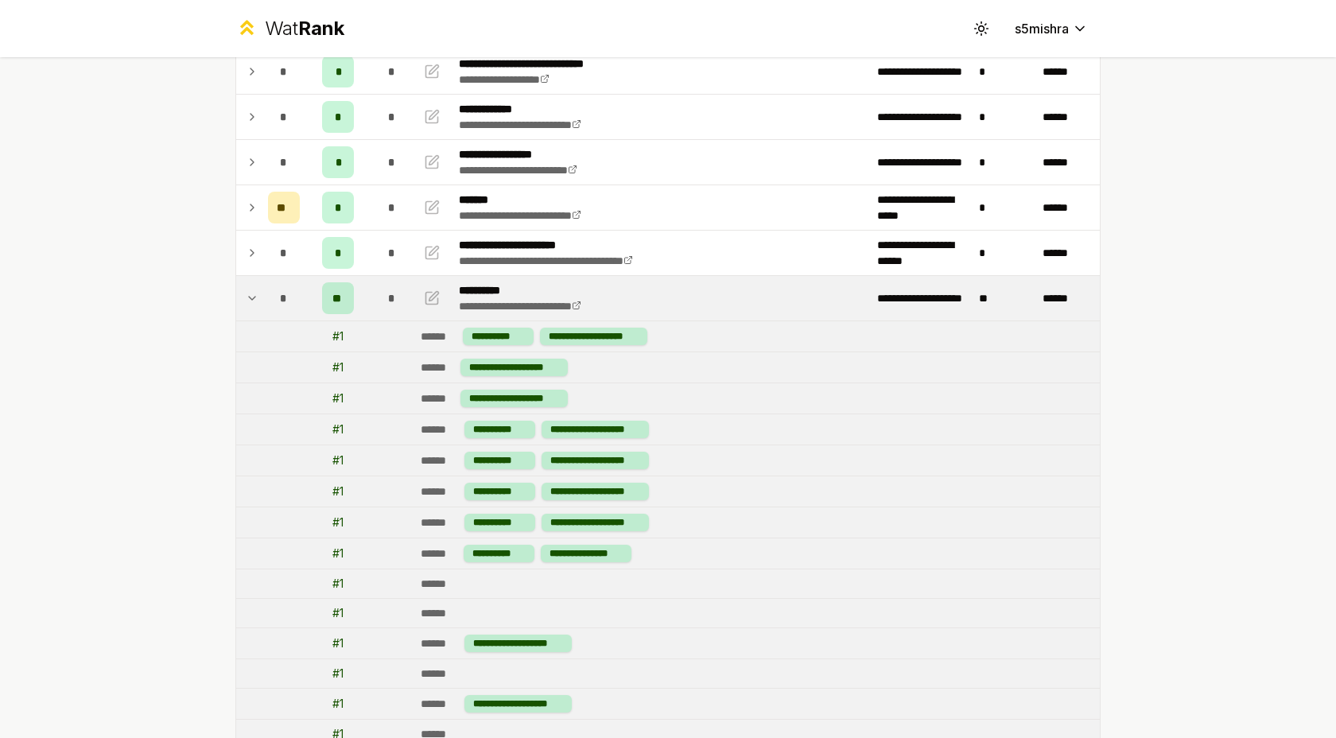
scroll to position [472, 0]
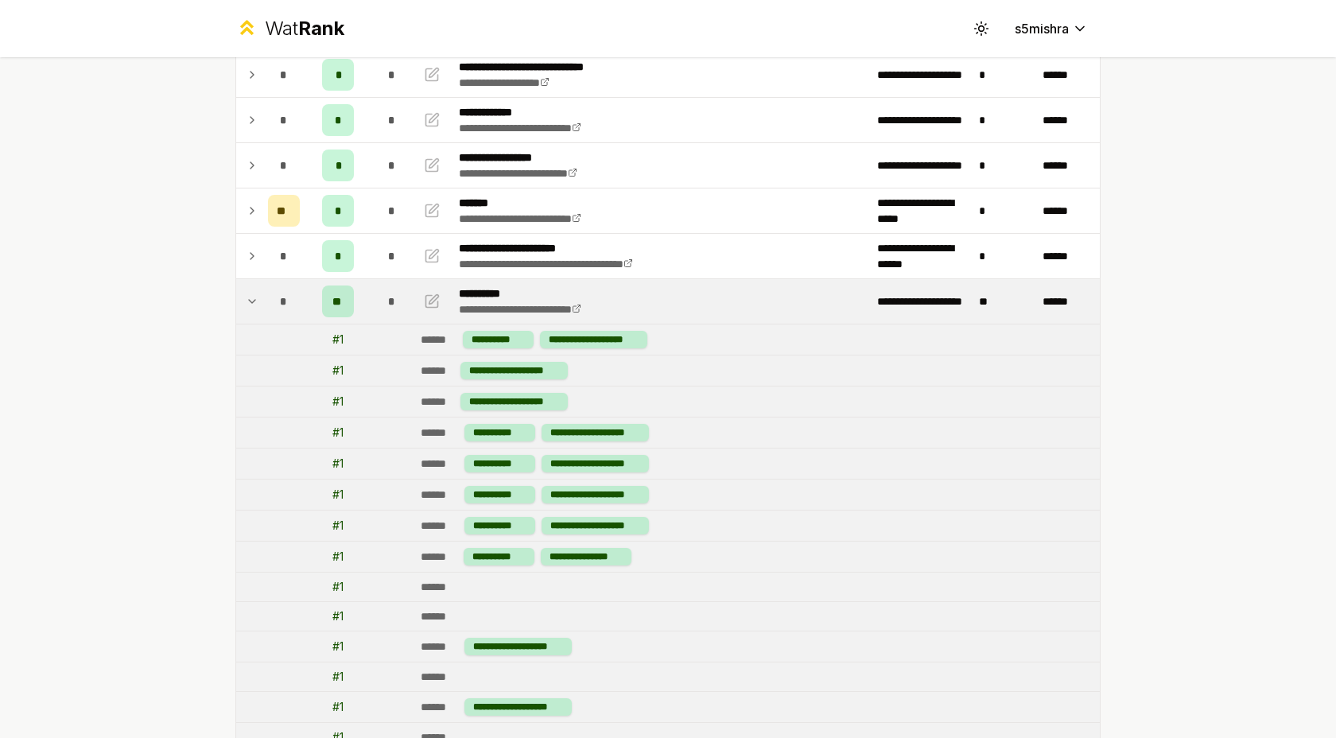
click at [252, 299] on icon at bounding box center [252, 301] width 13 height 19
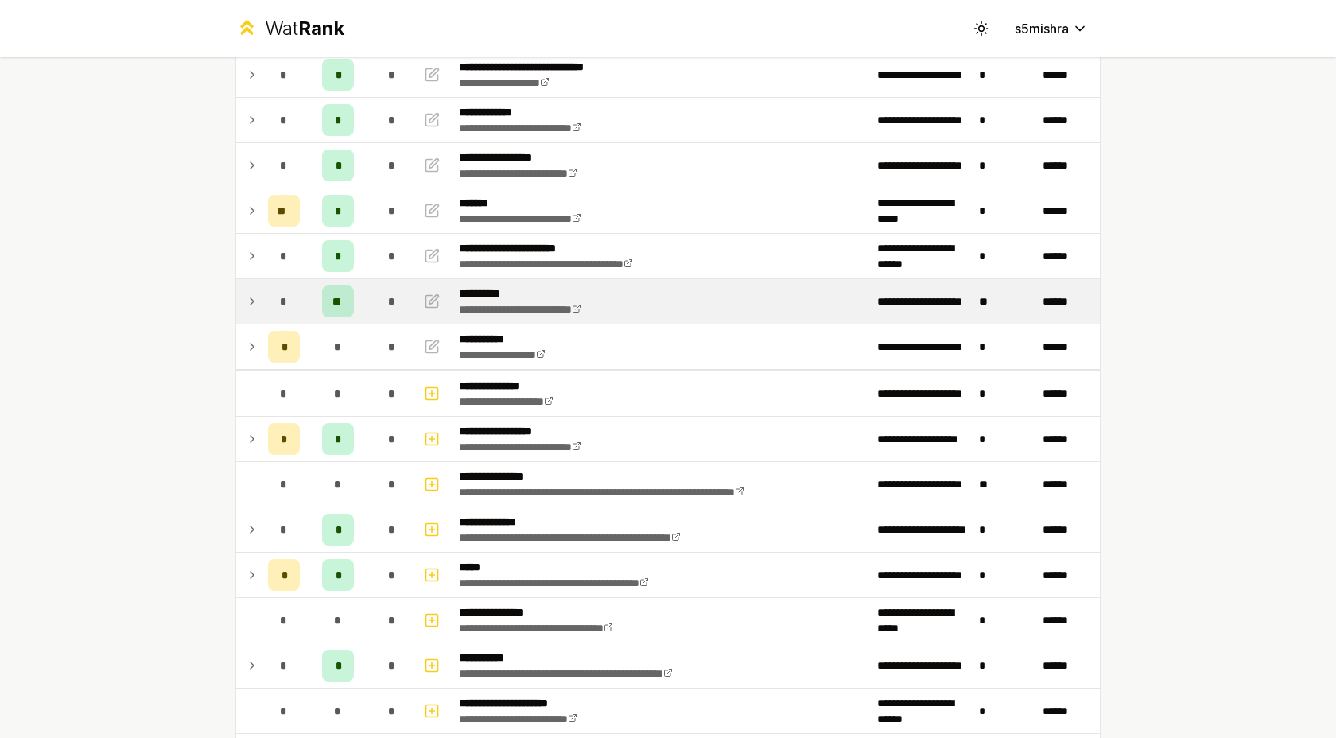
click at [175, 335] on div "**********" at bounding box center [668, 369] width 1336 height 738
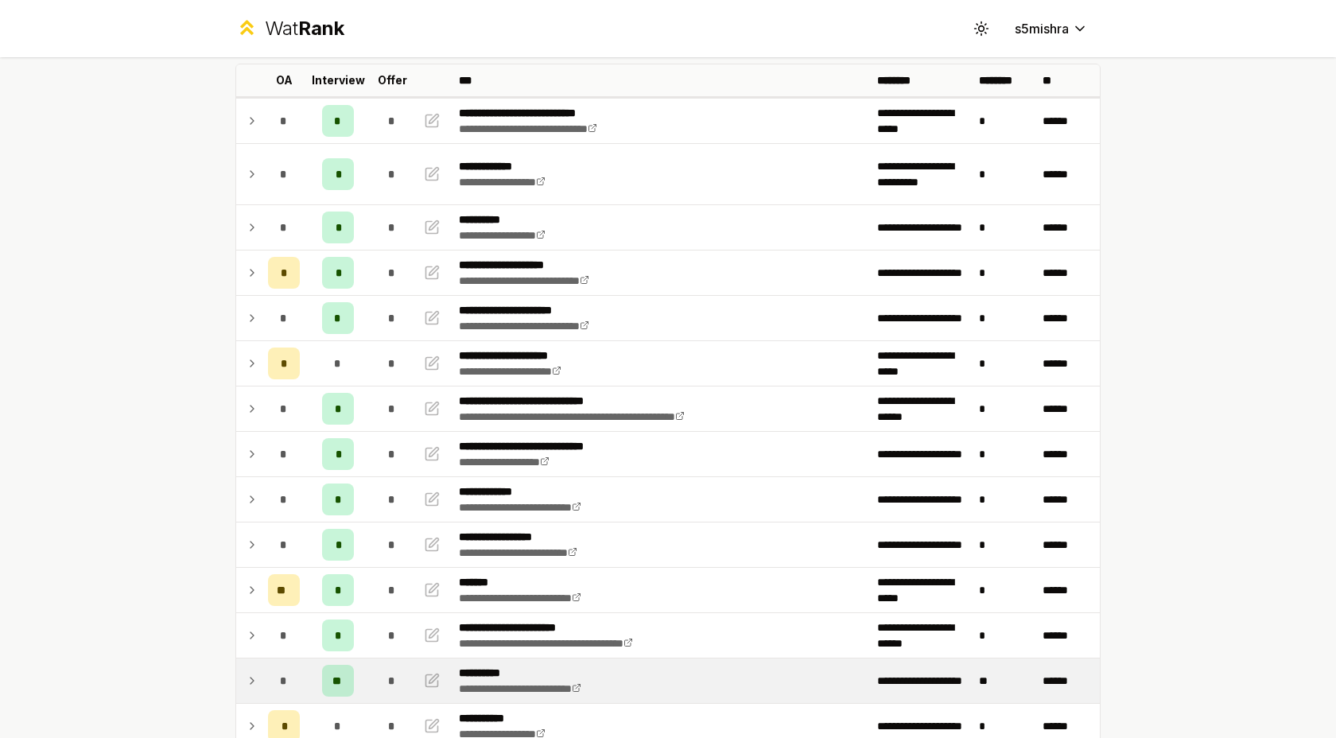
scroll to position [84, 0]
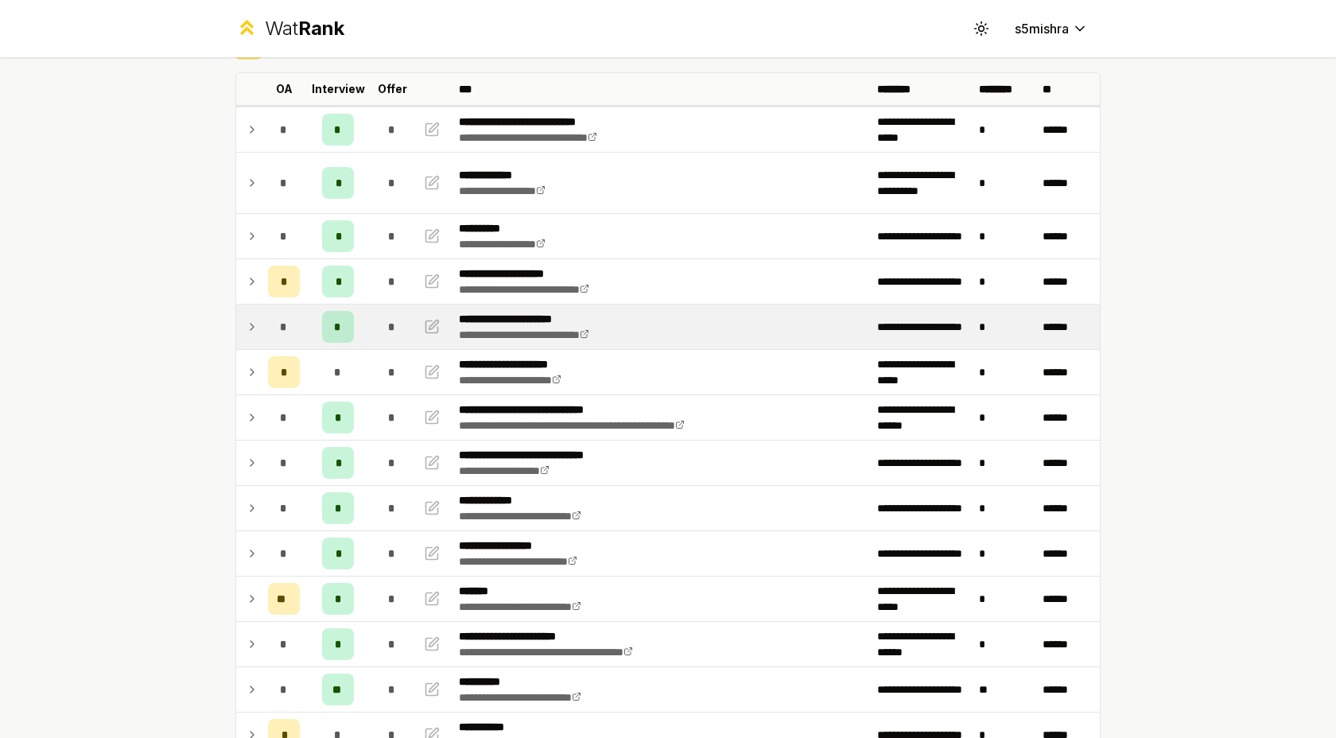
click at [251, 322] on icon at bounding box center [252, 326] width 13 height 19
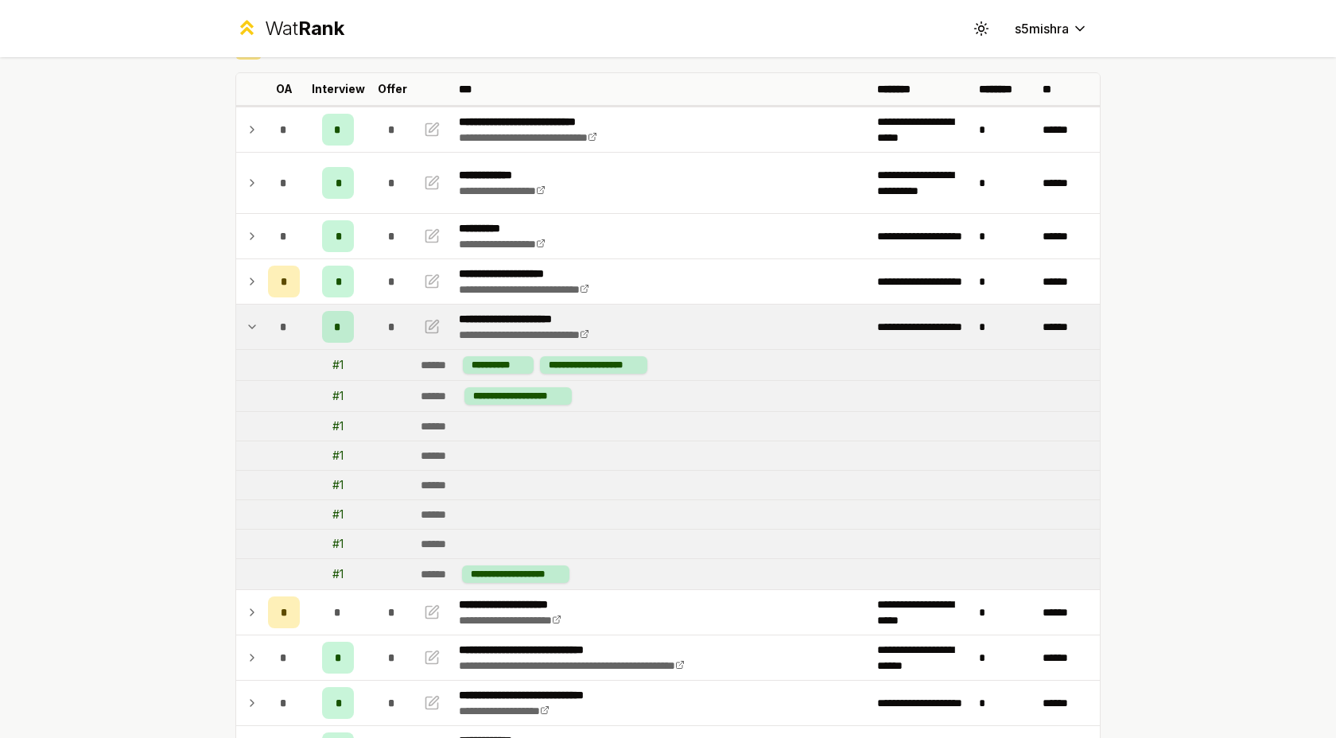
click at [251, 322] on icon at bounding box center [252, 326] width 13 height 19
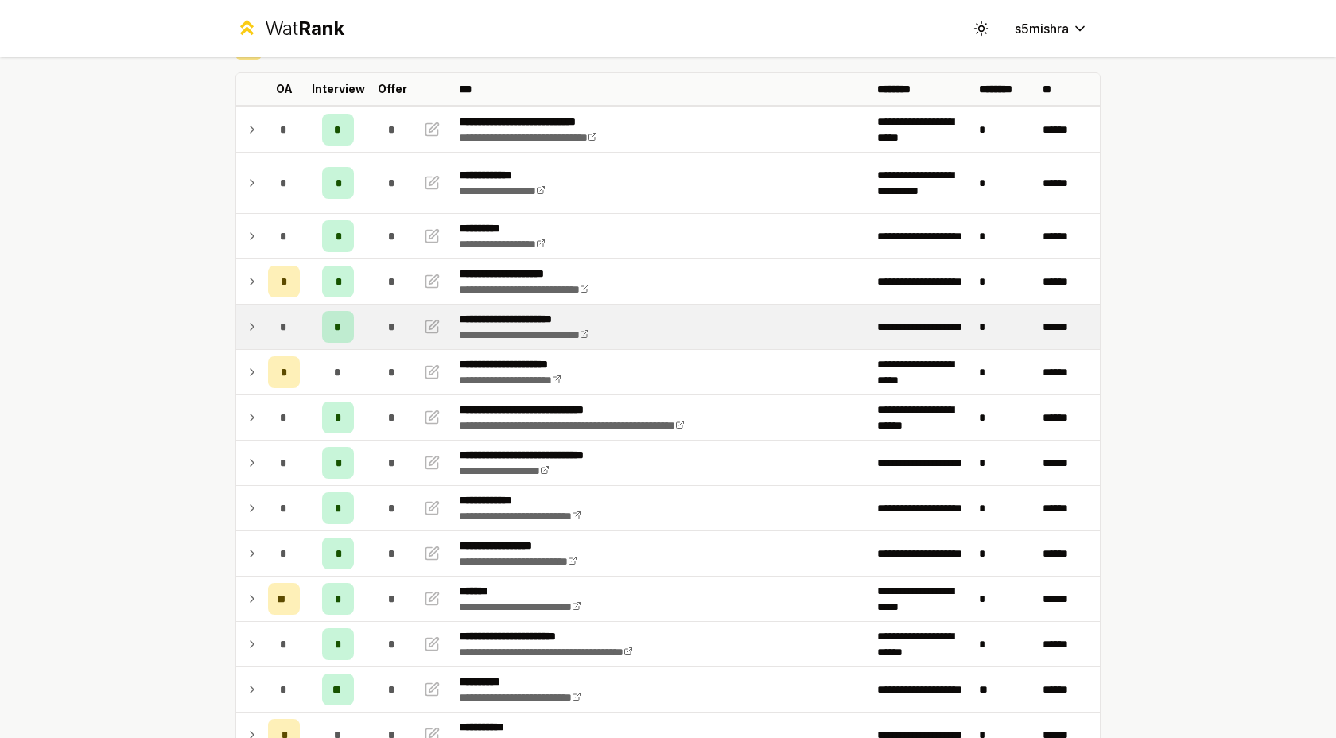
click at [139, 341] on div "**********" at bounding box center [668, 369] width 1336 height 738
